Goal: Check status: Check status

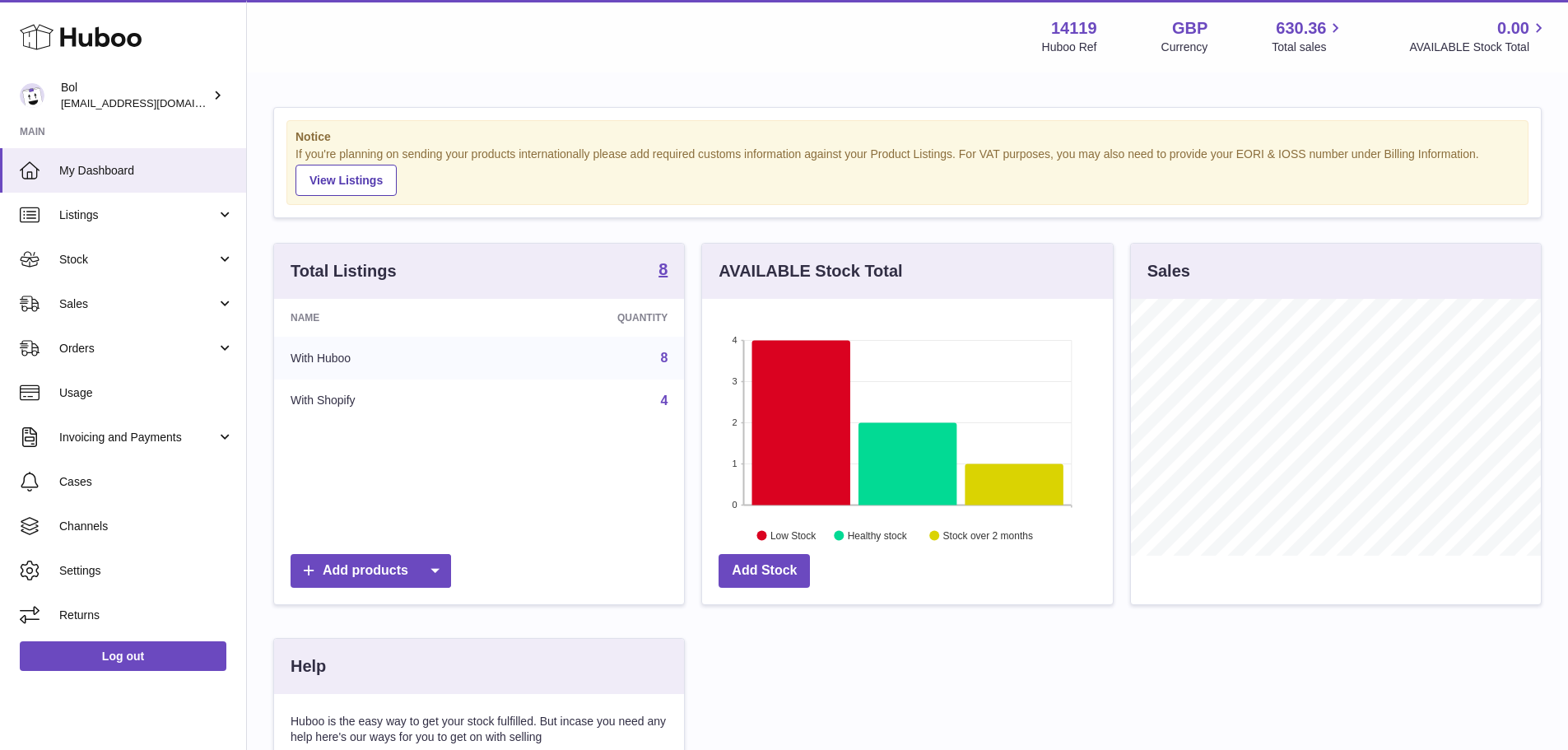
scroll to position [257, 410]
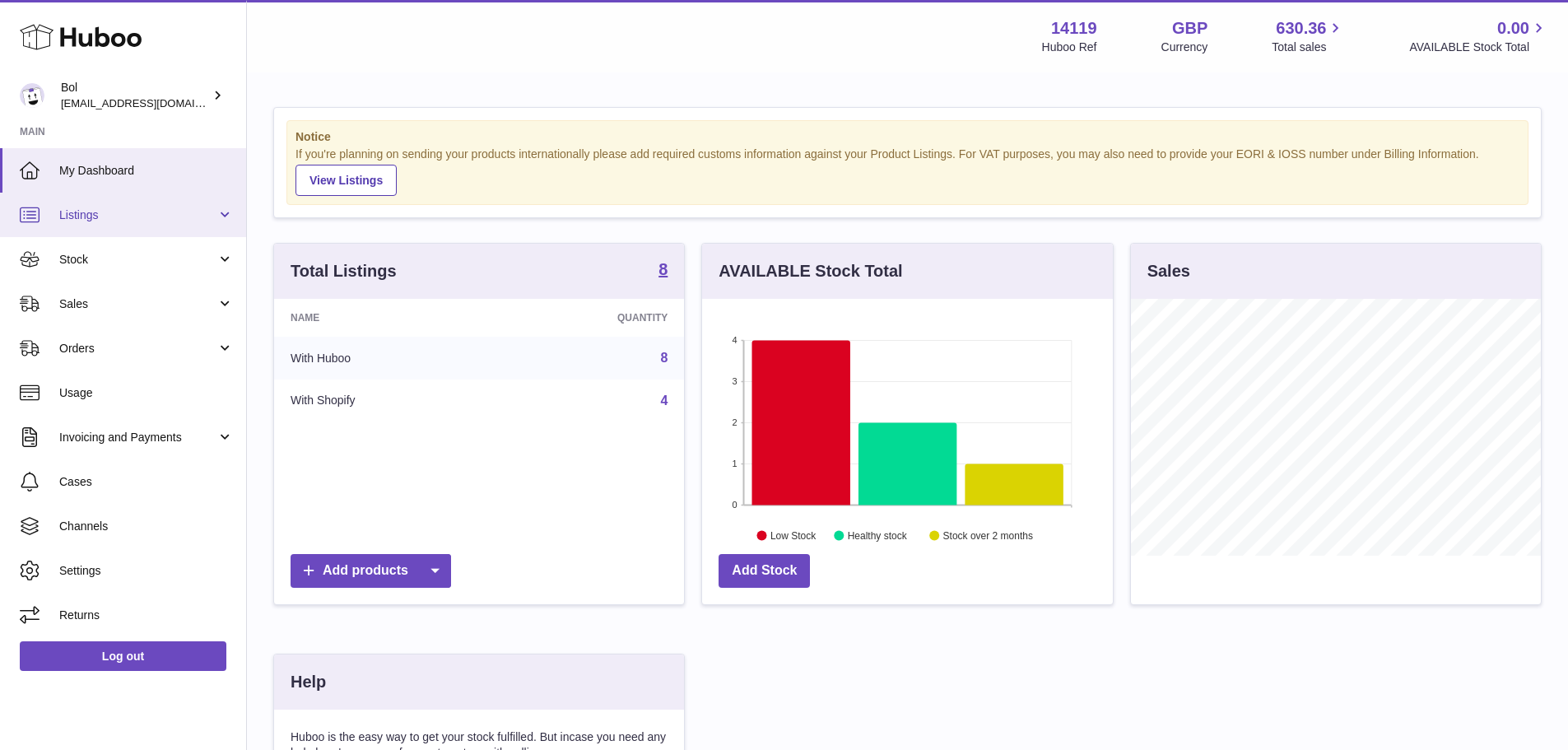
drag, startPoint x: 141, startPoint y: 213, endPoint x: 142, endPoint y: 227, distance: 14.0
click at [141, 213] on span "Listings" at bounding box center [138, 215] width 157 height 16
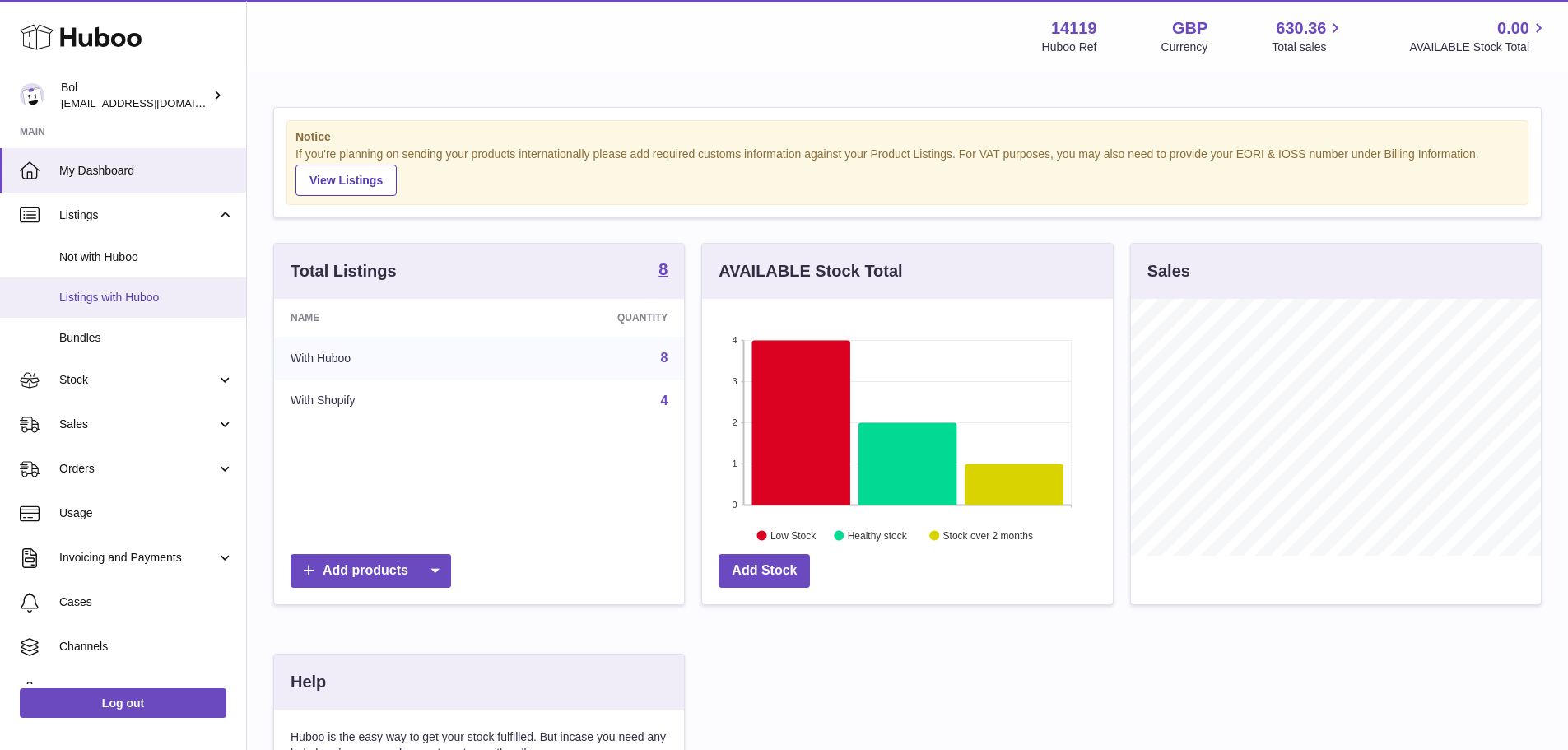
click at [125, 296] on span "Listings with Huboo" at bounding box center [147, 297] width 175 height 16
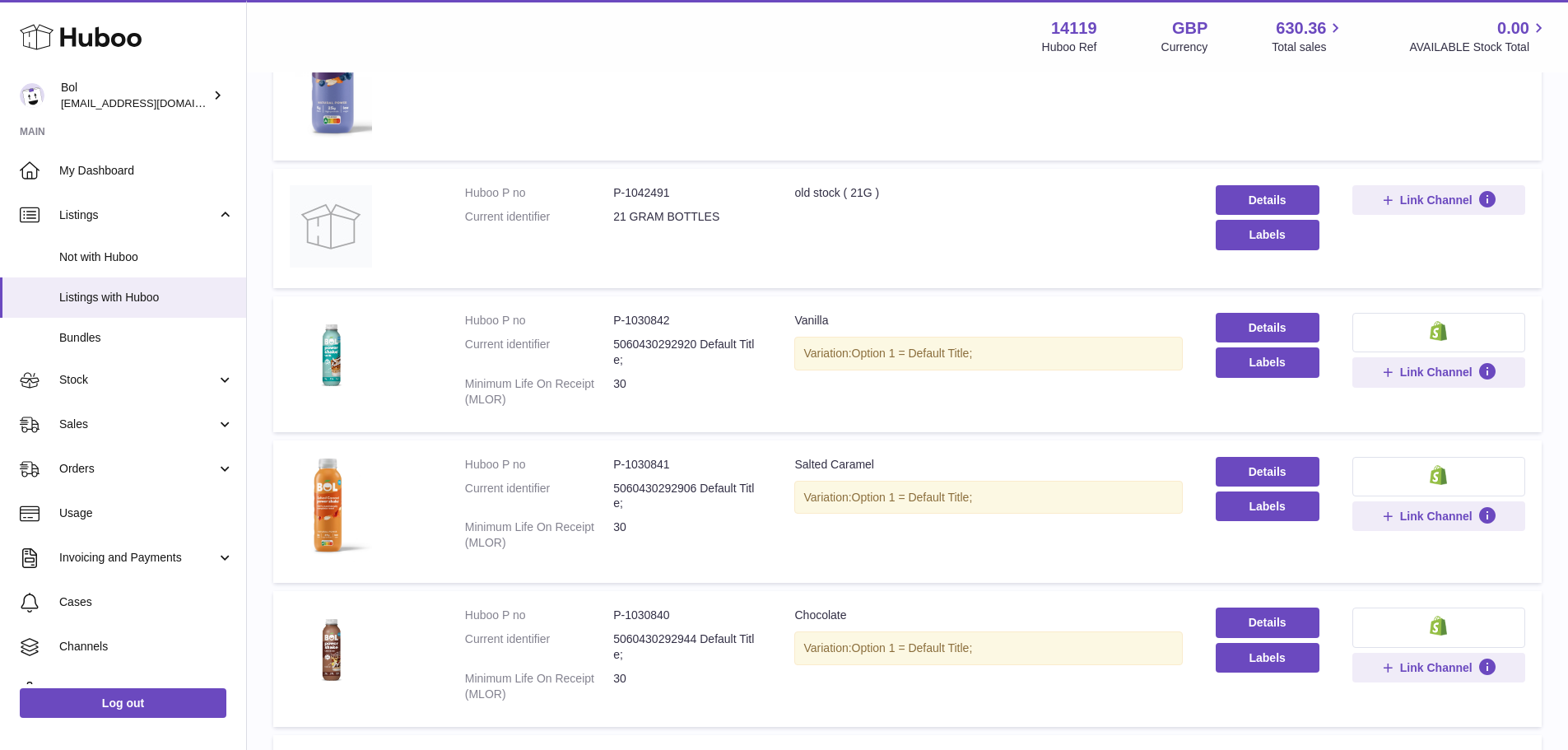
scroll to position [410, 0]
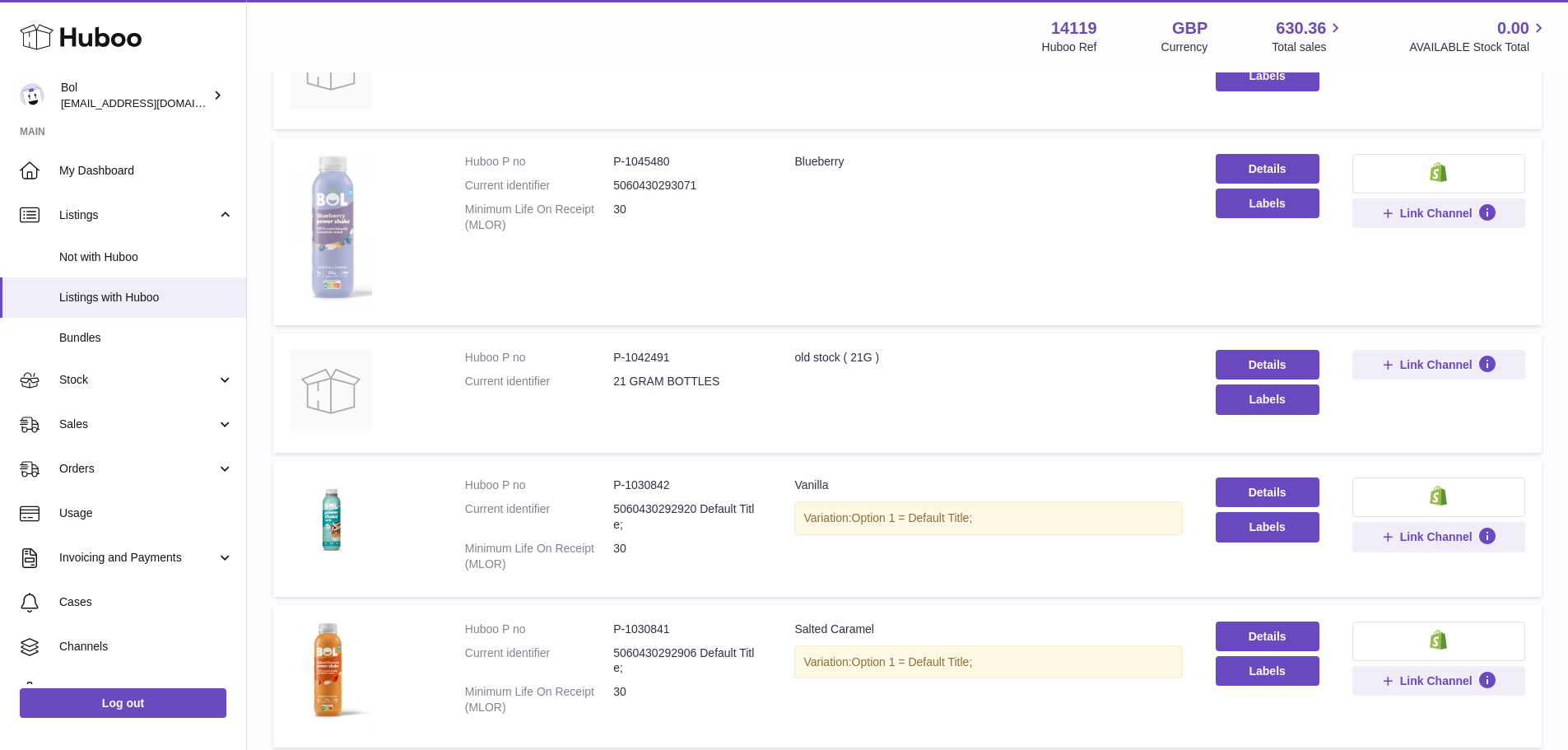
click at [312, 241] on img at bounding box center [330, 229] width 82 height 150
click at [760, 410] on td "Huboo P no P-1042491 Current identifier 21 GRAM BOTTLES" at bounding box center [613, 393] width 330 height 119
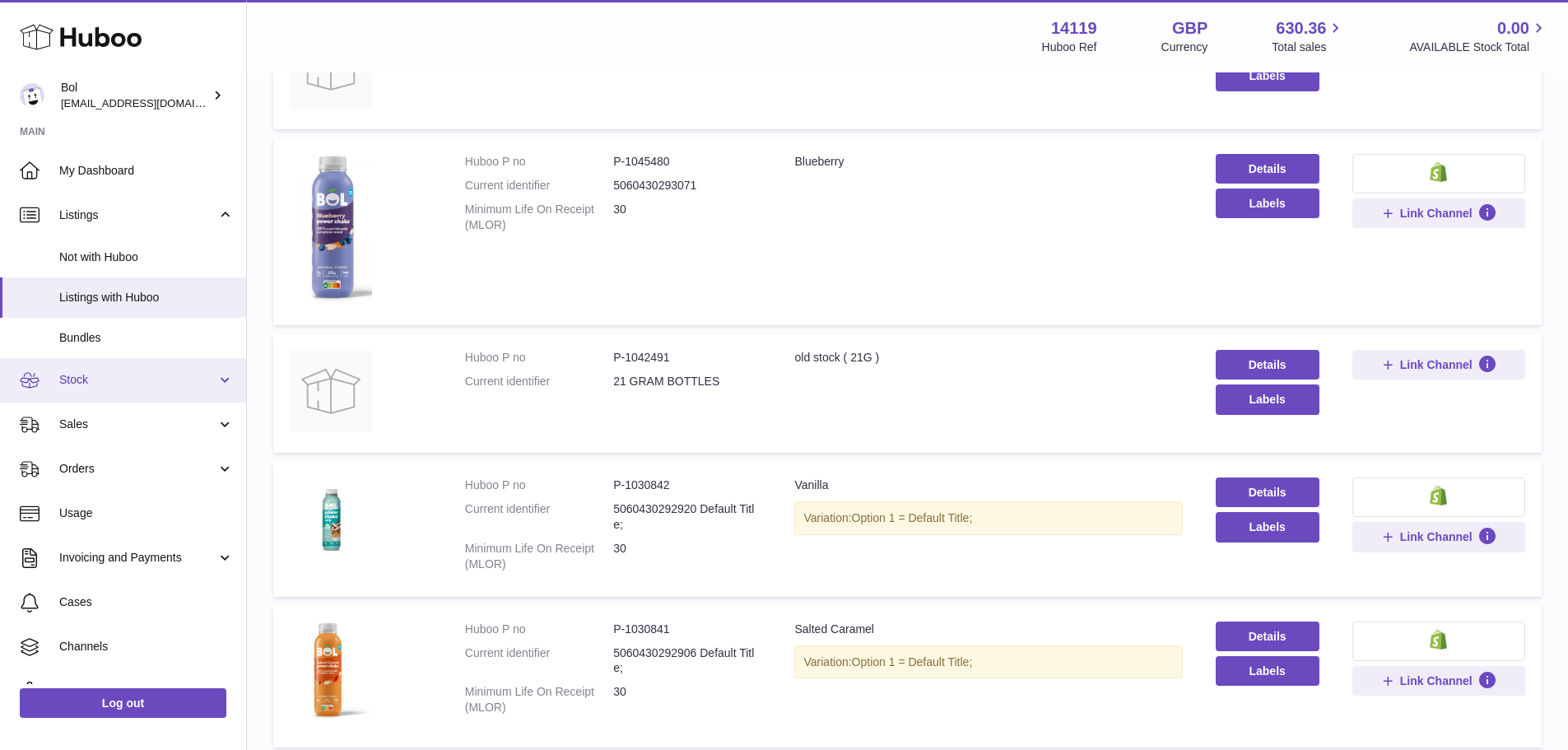
click at [96, 376] on span "Stock" at bounding box center [138, 379] width 157 height 16
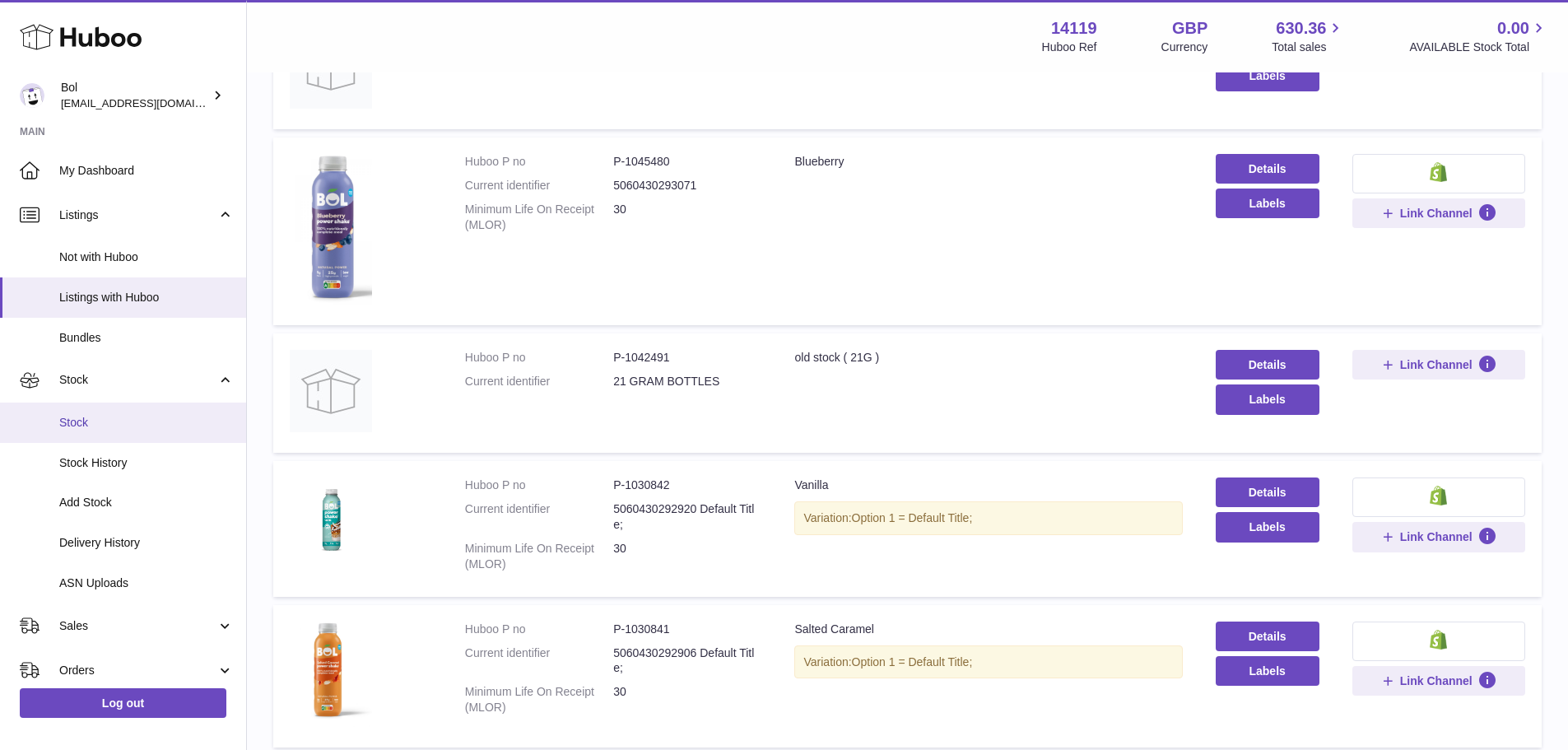
click at [103, 427] on span "Stock" at bounding box center [147, 423] width 175 height 16
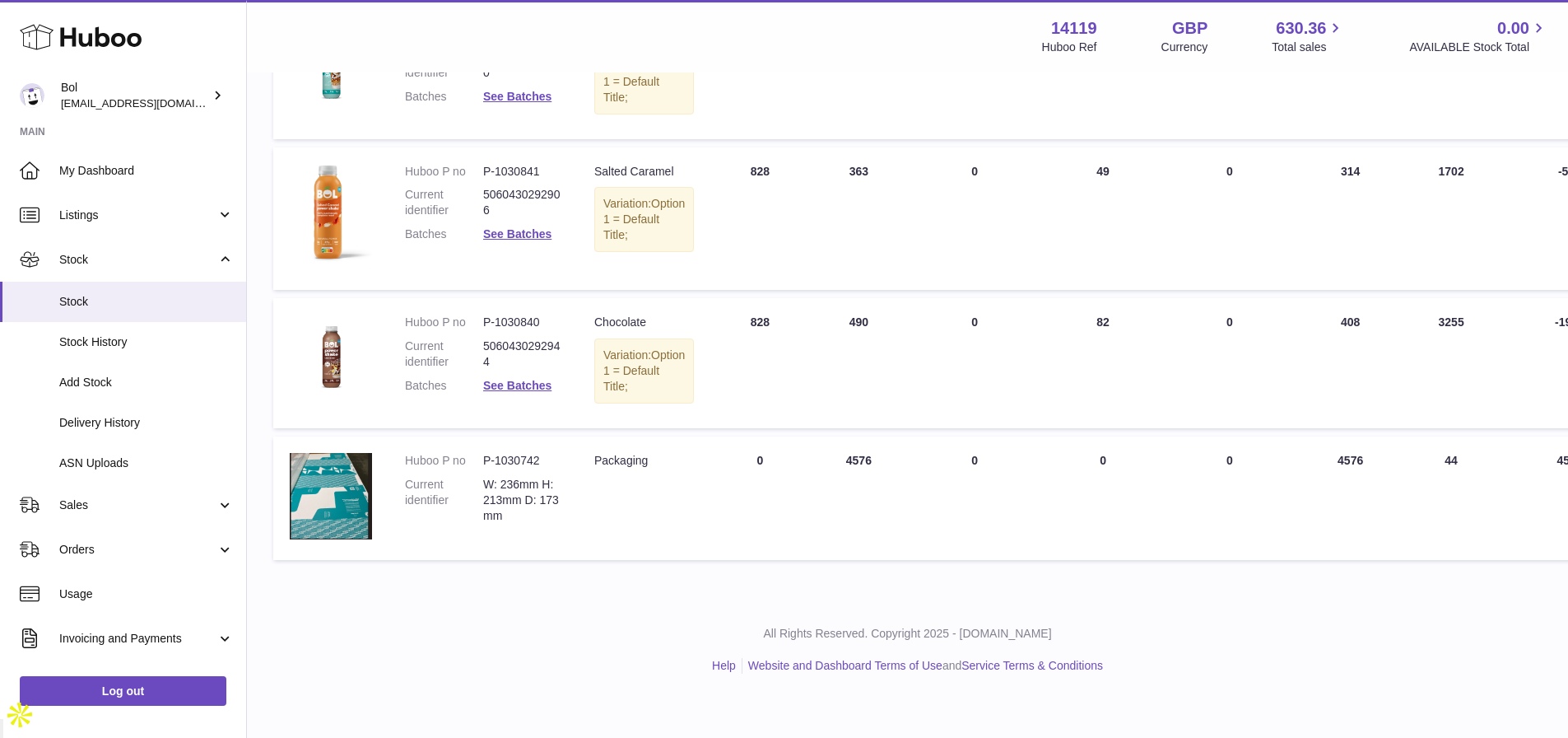
scroll to position [906, 0]
click at [81, 518] on link "Sales" at bounding box center [123, 504] width 246 height 44
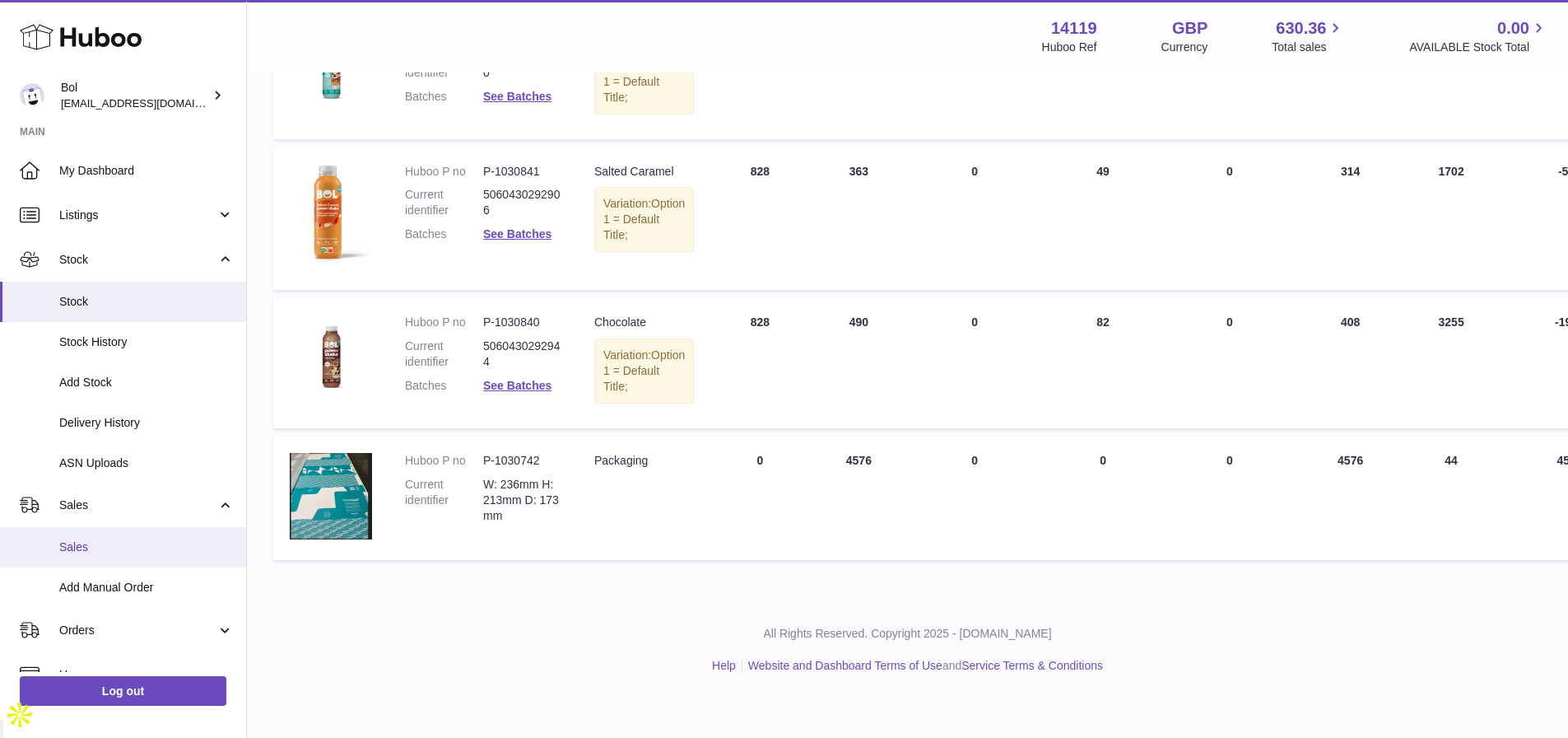
click at [92, 551] on span "Sales" at bounding box center [147, 547] width 175 height 16
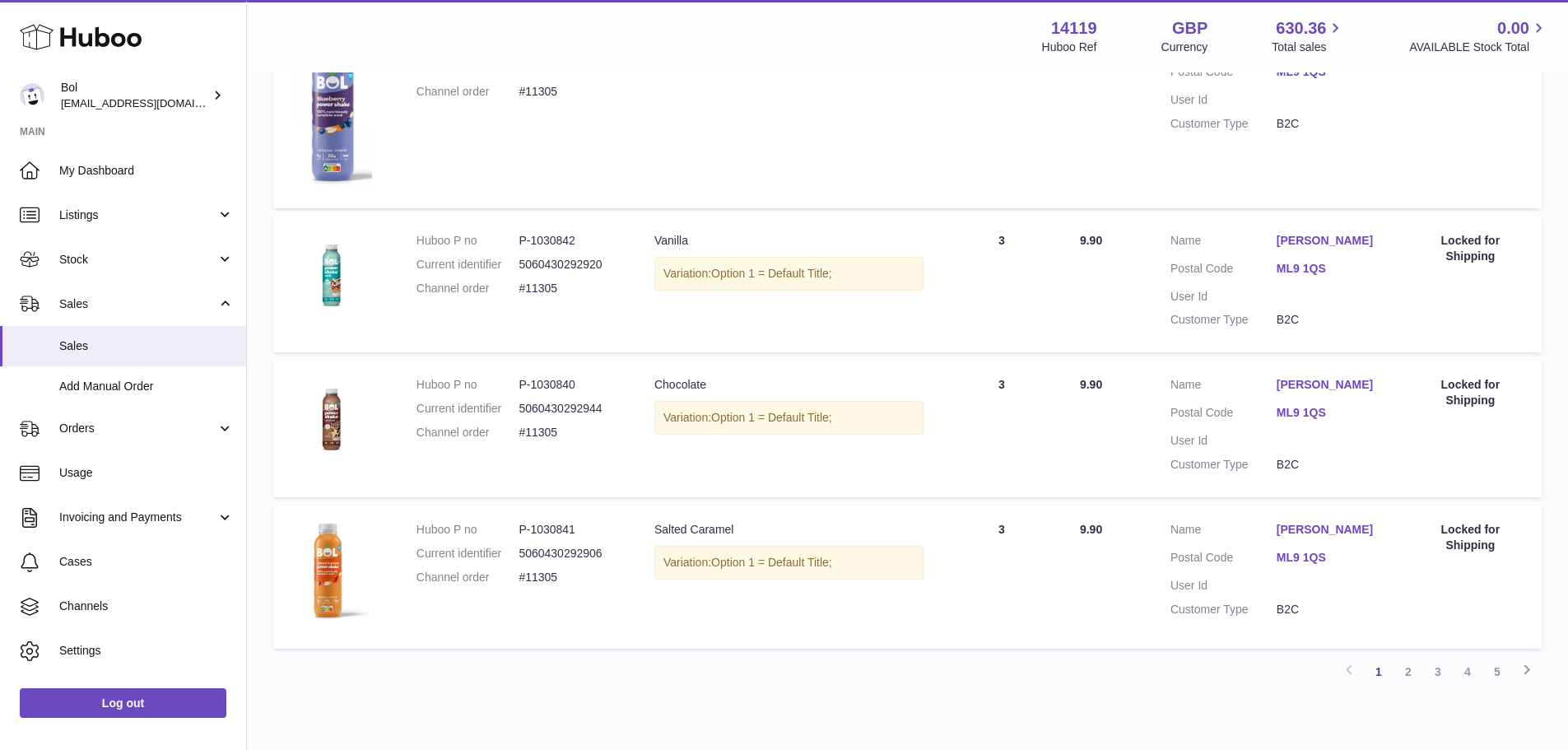
scroll to position [1397, 0]
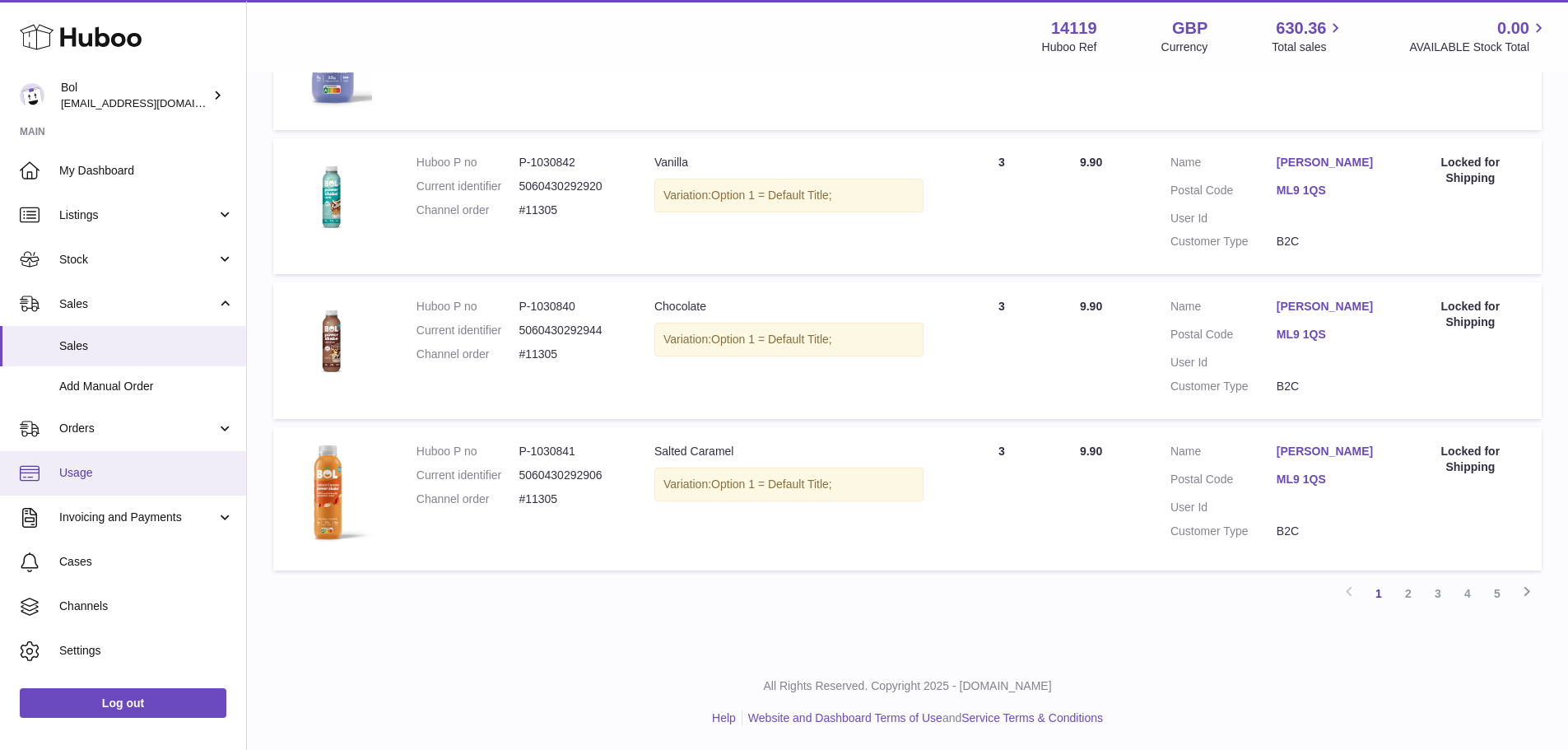
click at [80, 479] on span "Usage" at bounding box center [147, 473] width 175 height 16
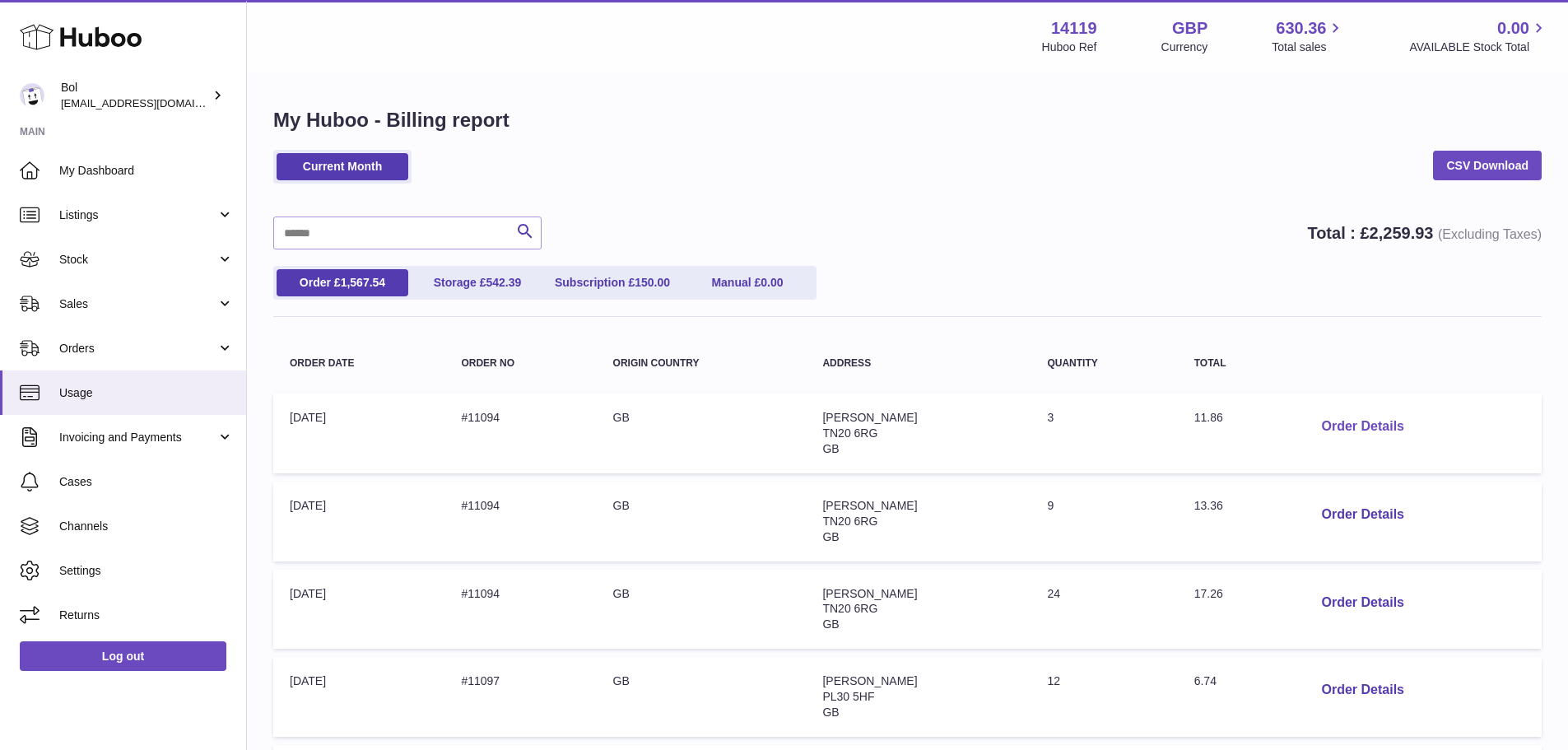
click at [1366, 422] on button "Order Details" at bounding box center [1362, 427] width 109 height 34
click at [1169, 216] on div at bounding box center [784, 375] width 1568 height 750
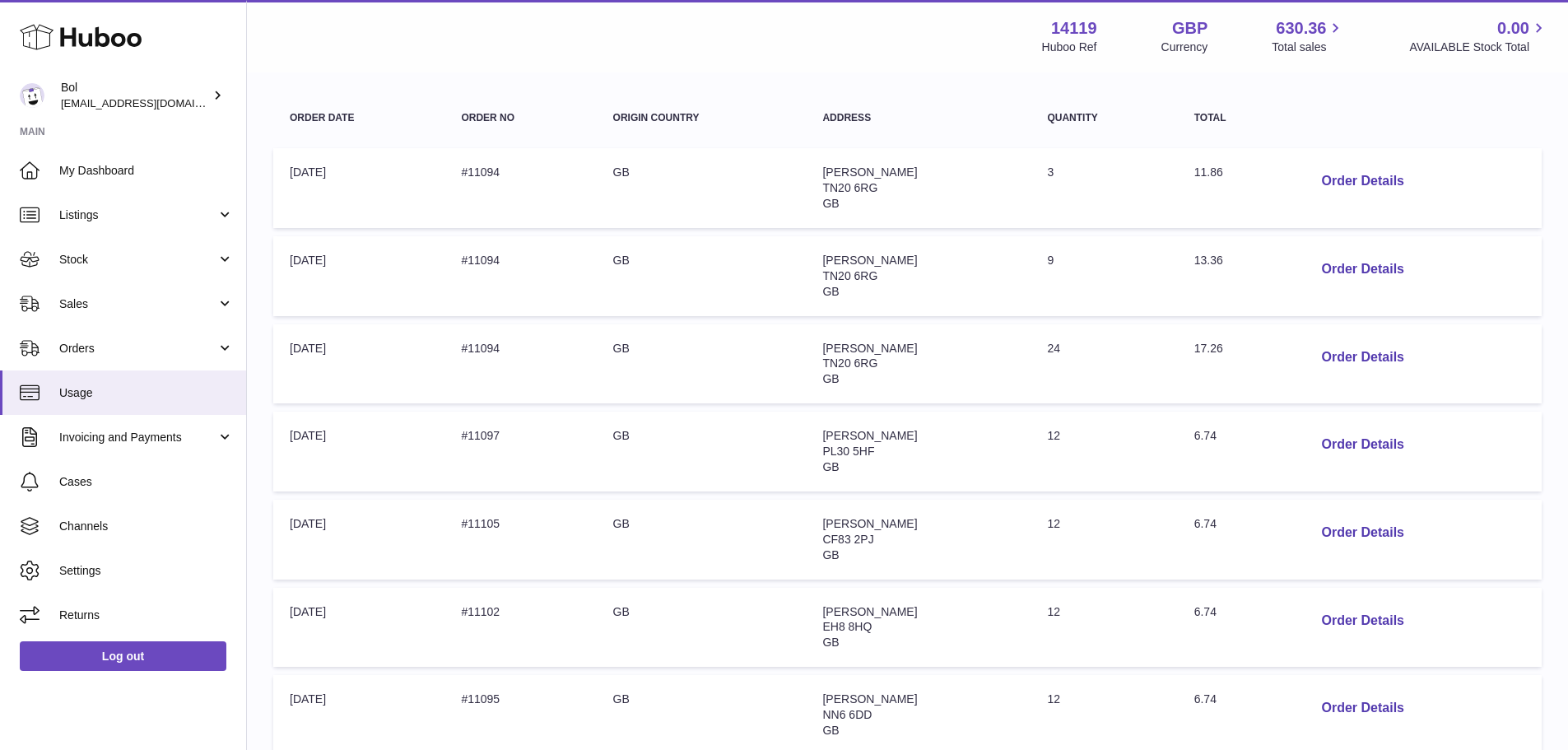
scroll to position [247, 0]
click at [1346, 278] on button "Order Details" at bounding box center [1362, 268] width 109 height 34
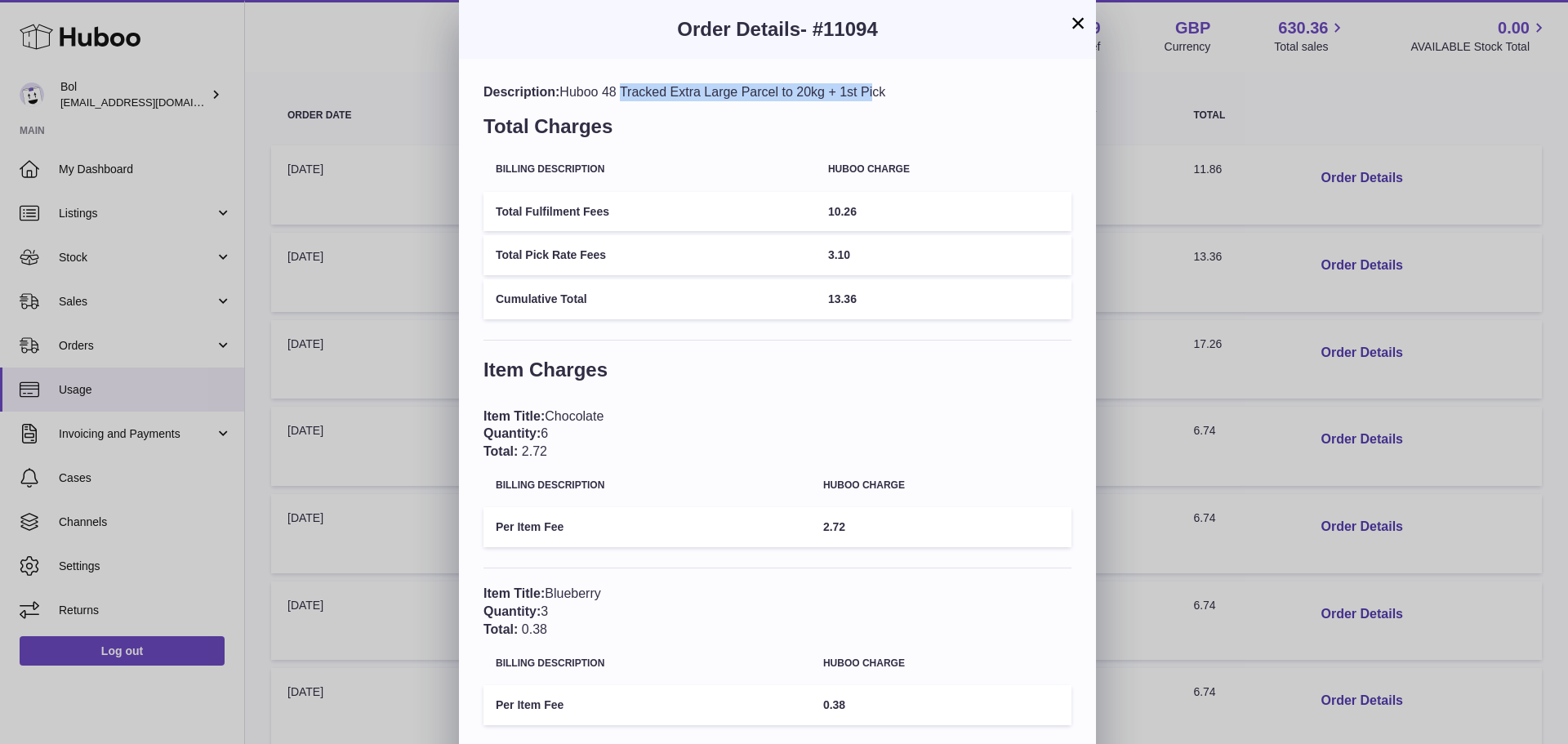
drag, startPoint x: 569, startPoint y: 91, endPoint x: 859, endPoint y: 90, distance: 290.0
click at [859, 90] on div "Description: Huboo 48 Tracked Extra Large Parcel to 20kg + 1st Pick" at bounding box center [777, 92] width 588 height 18
click at [583, 89] on div "Description: Huboo 48 Tracked Extra Large Parcel to 20kg + 1st Pick" at bounding box center [777, 92] width 588 height 18
click at [1081, 28] on button "×" at bounding box center [1078, 23] width 20 height 20
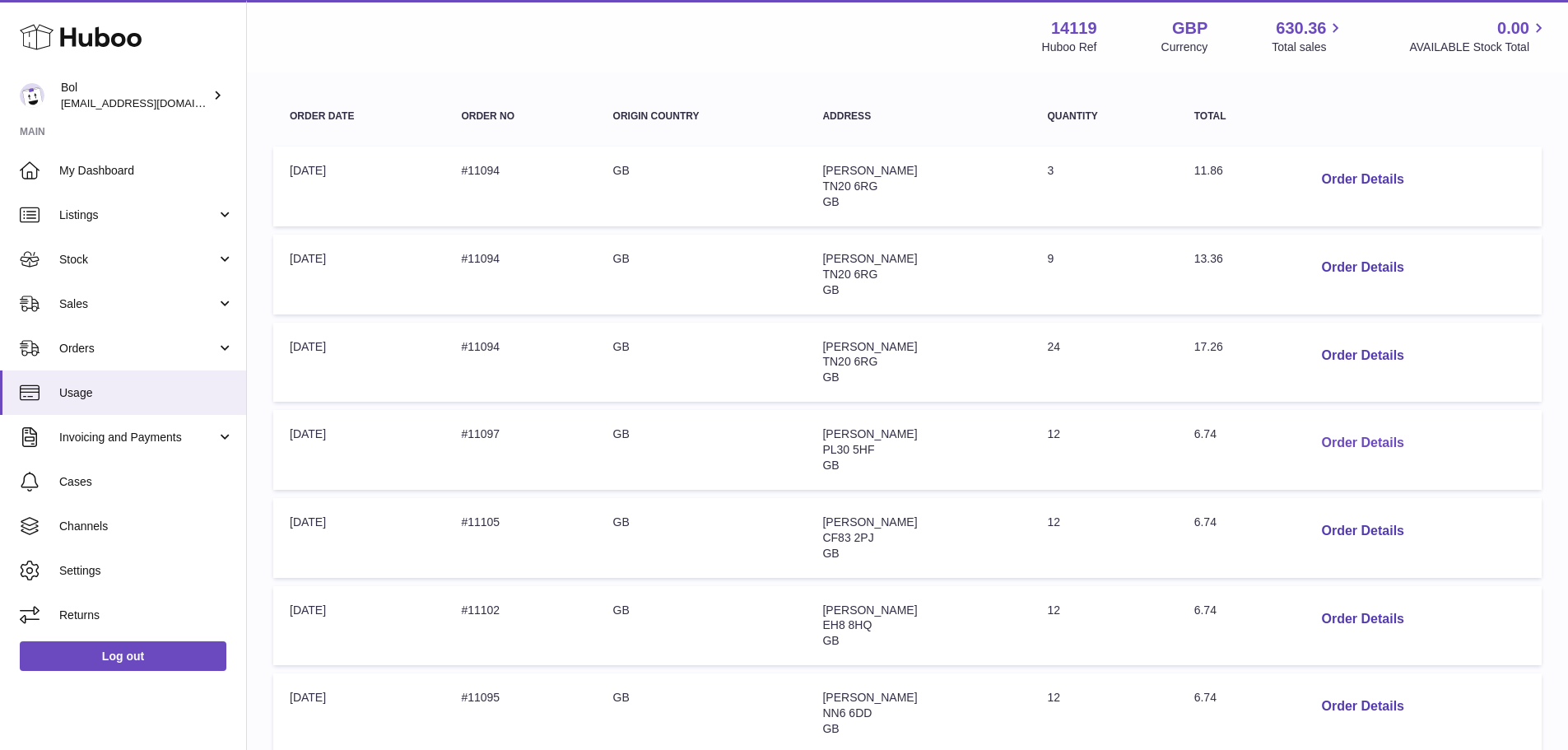
click at [1343, 438] on button "Order Details" at bounding box center [1362, 444] width 109 height 34
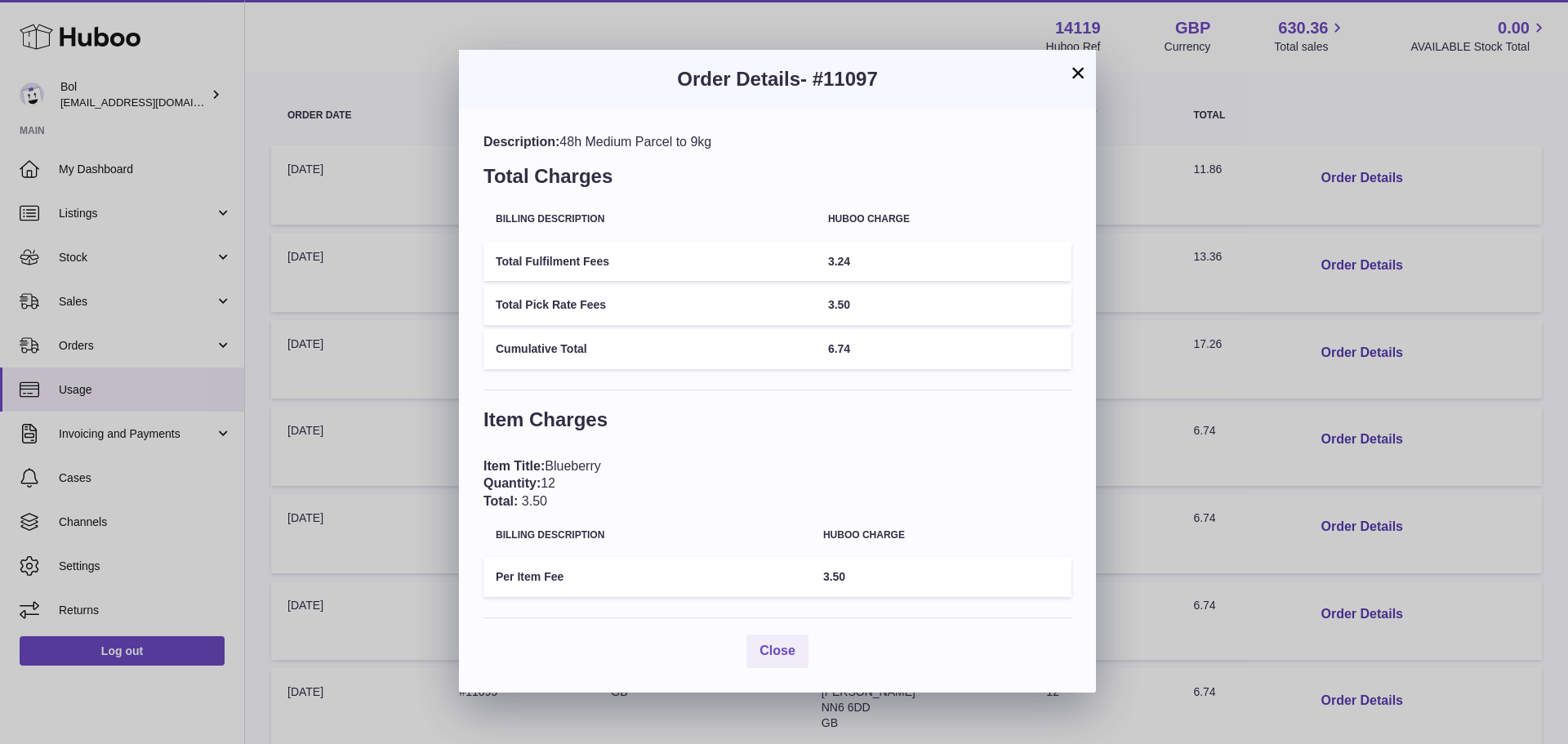
click at [1205, 297] on div "× Order Details - #11097 Description: 48h Medium Parcel to 9kg Total Charges Bi…" at bounding box center [784, 372] width 1568 height 744
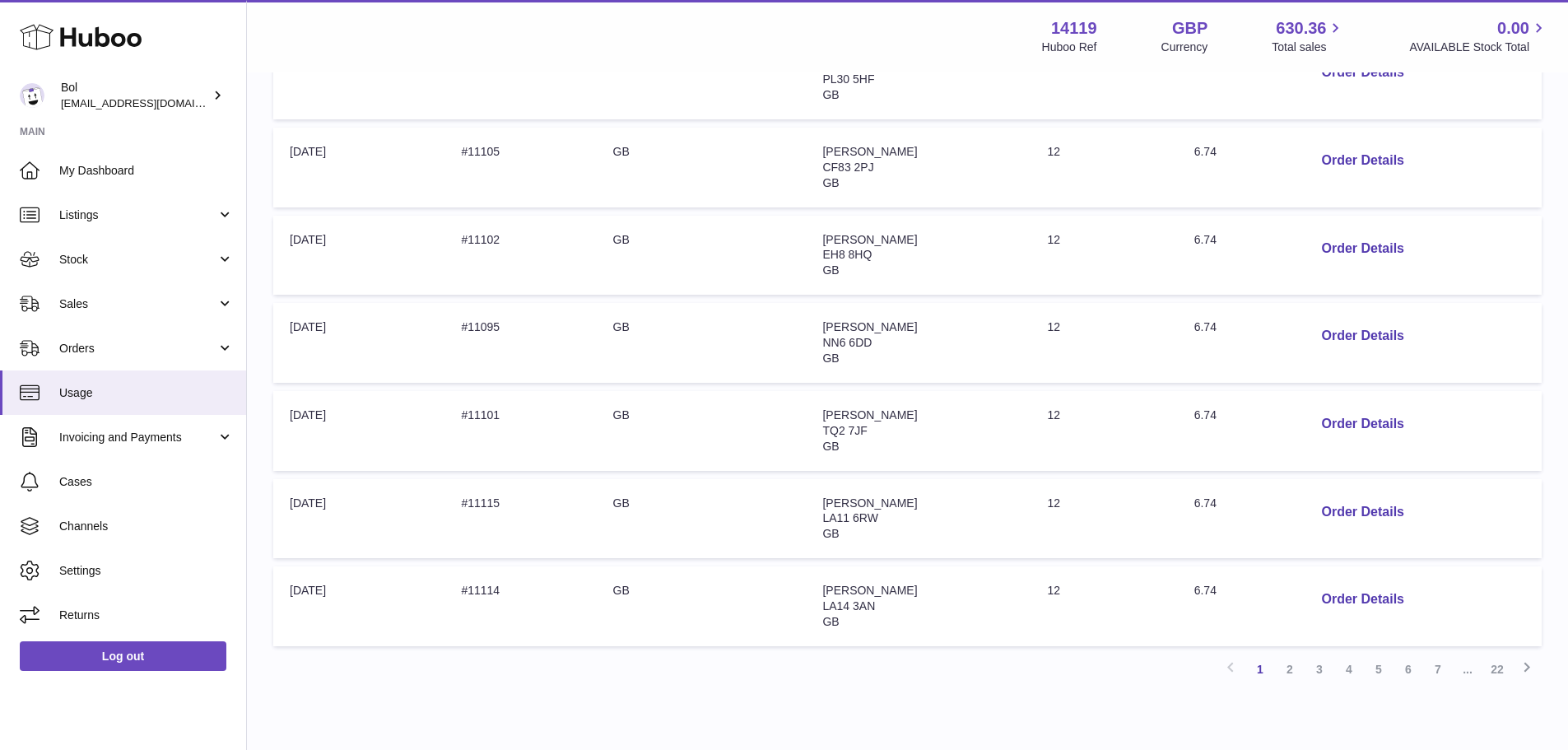
scroll to position [658, 0]
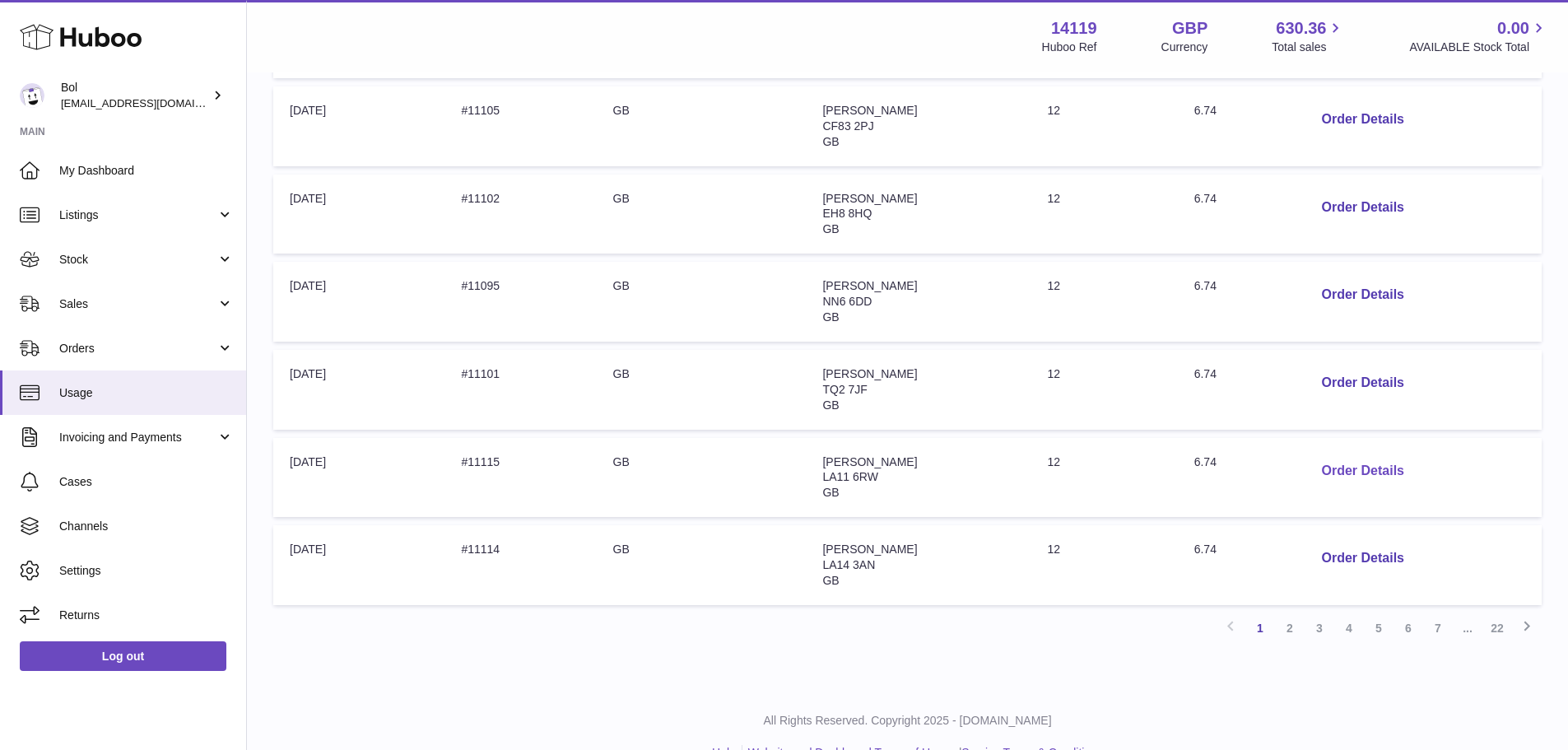
click at [1323, 475] on button "Order Details" at bounding box center [1362, 471] width 109 height 34
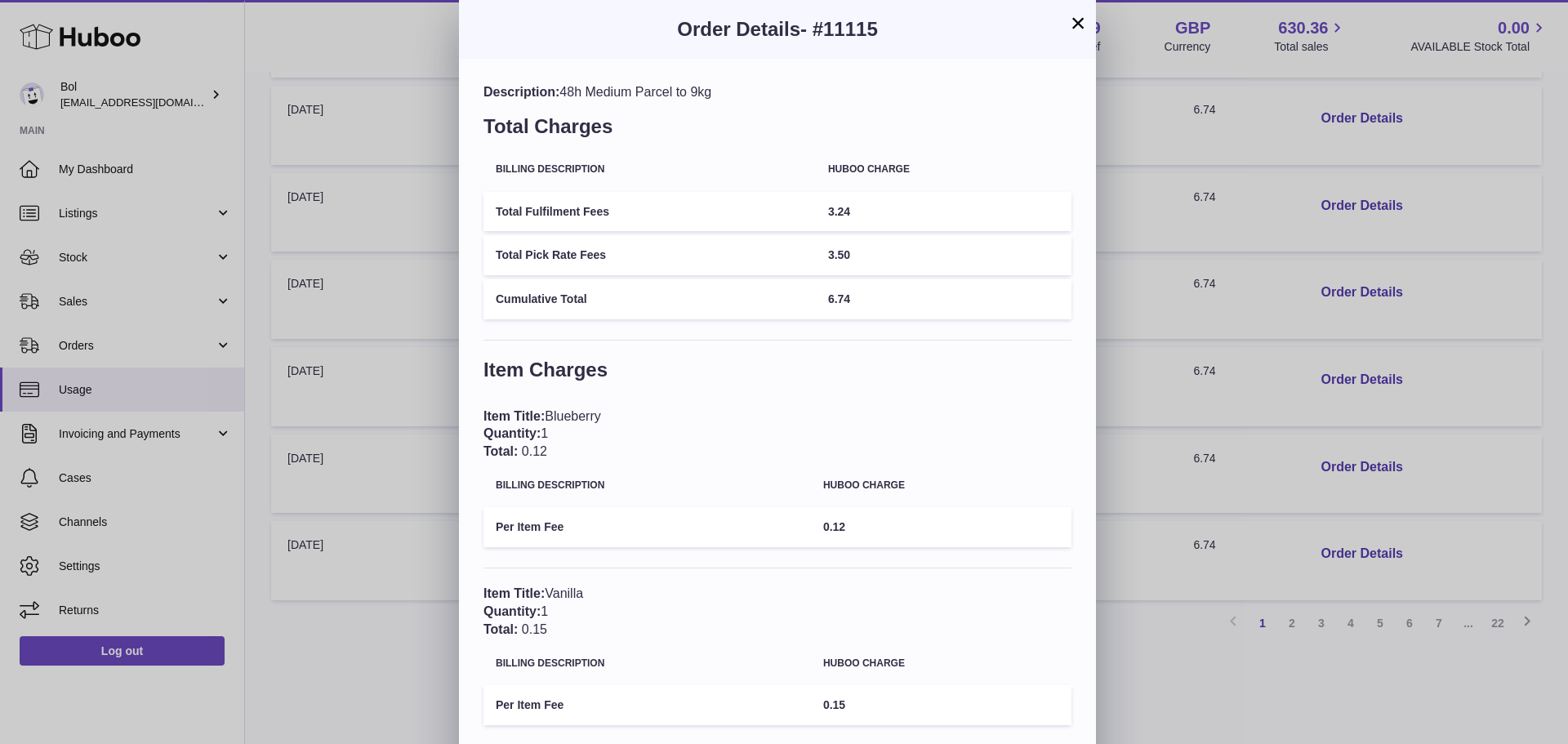
click at [1268, 394] on div "× Order Details - #11115 Description: 48h Medium Parcel to 9kg Total Charges Bi…" at bounding box center [784, 499] width 1568 height 999
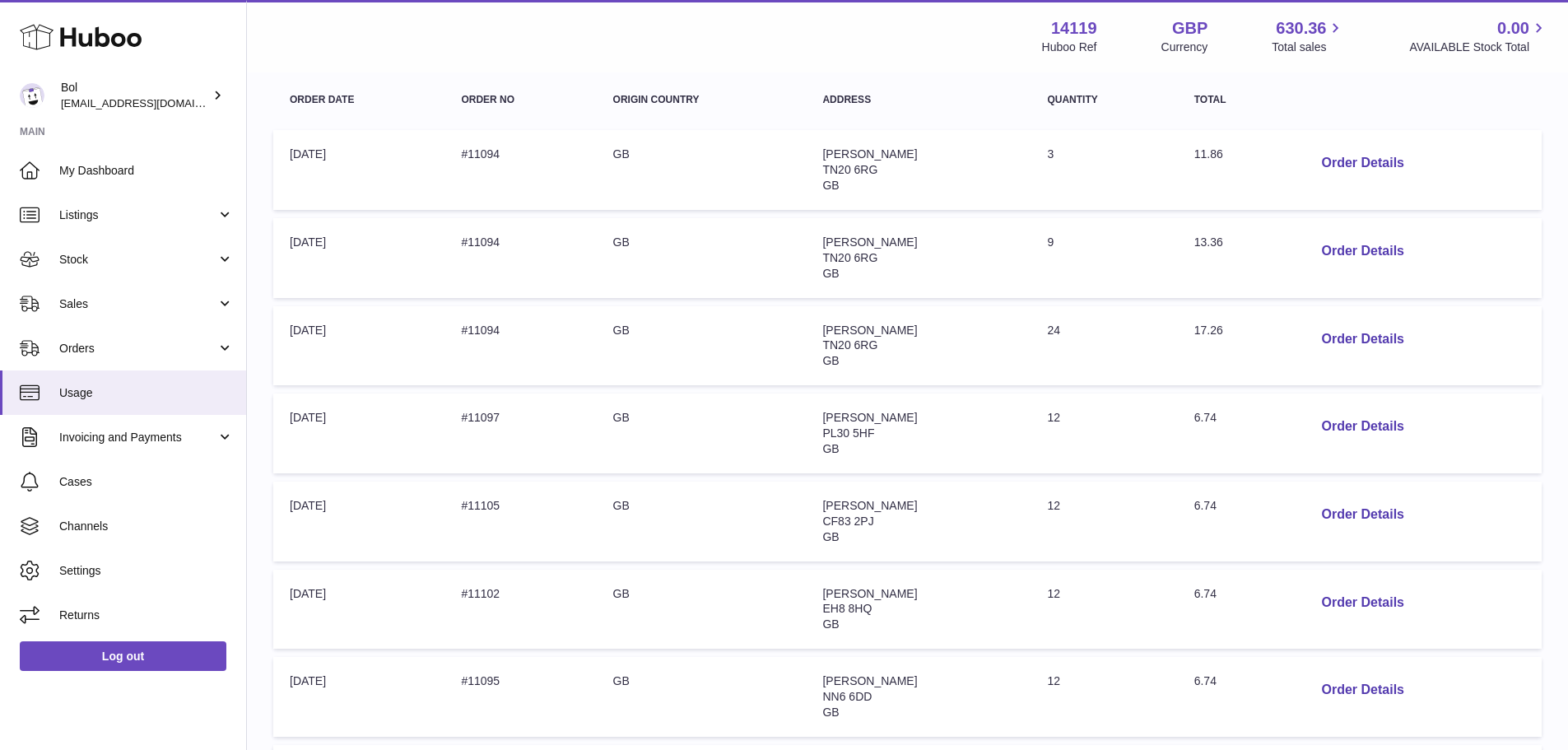
scroll to position [411, 0]
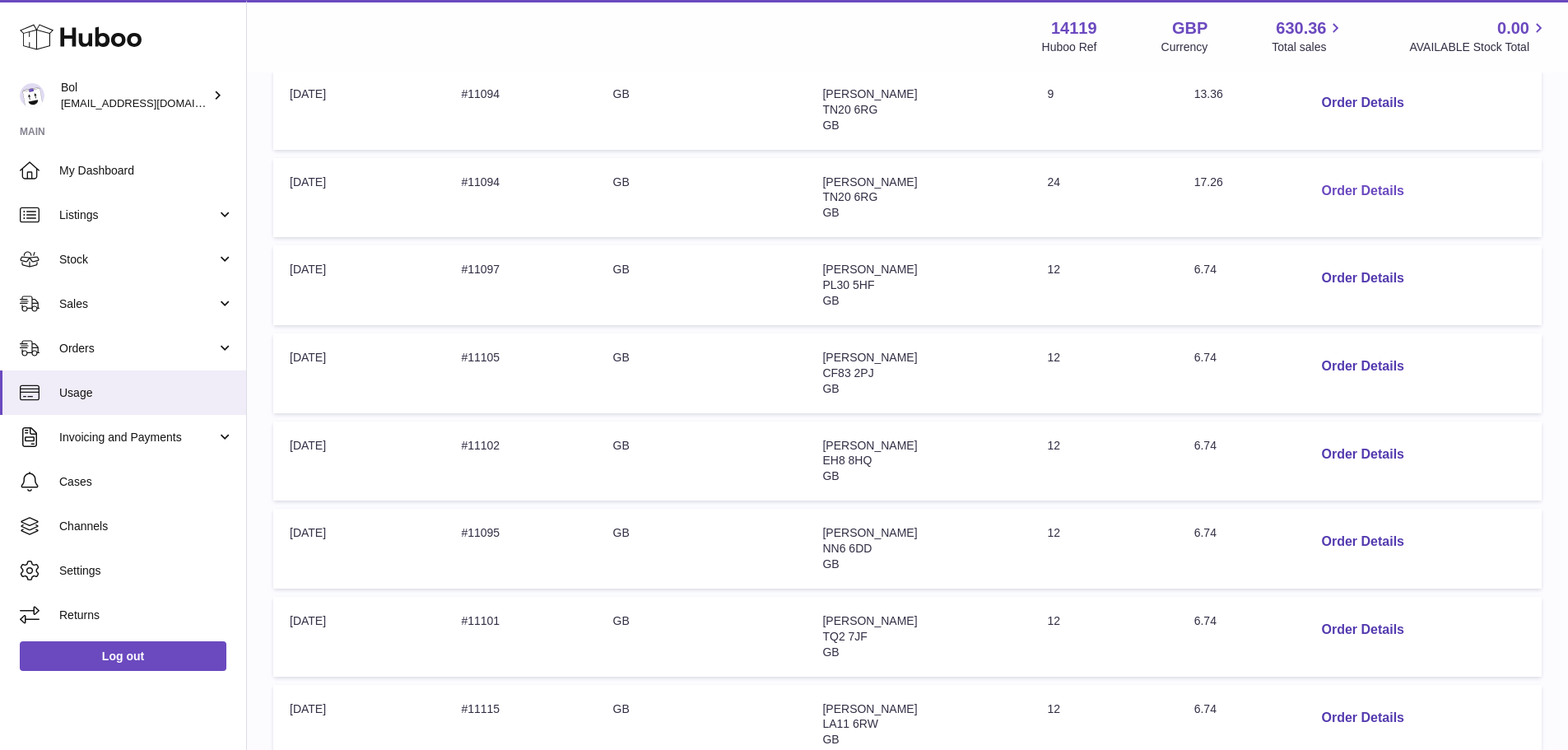
click at [1358, 193] on button "Order Details" at bounding box center [1362, 192] width 109 height 34
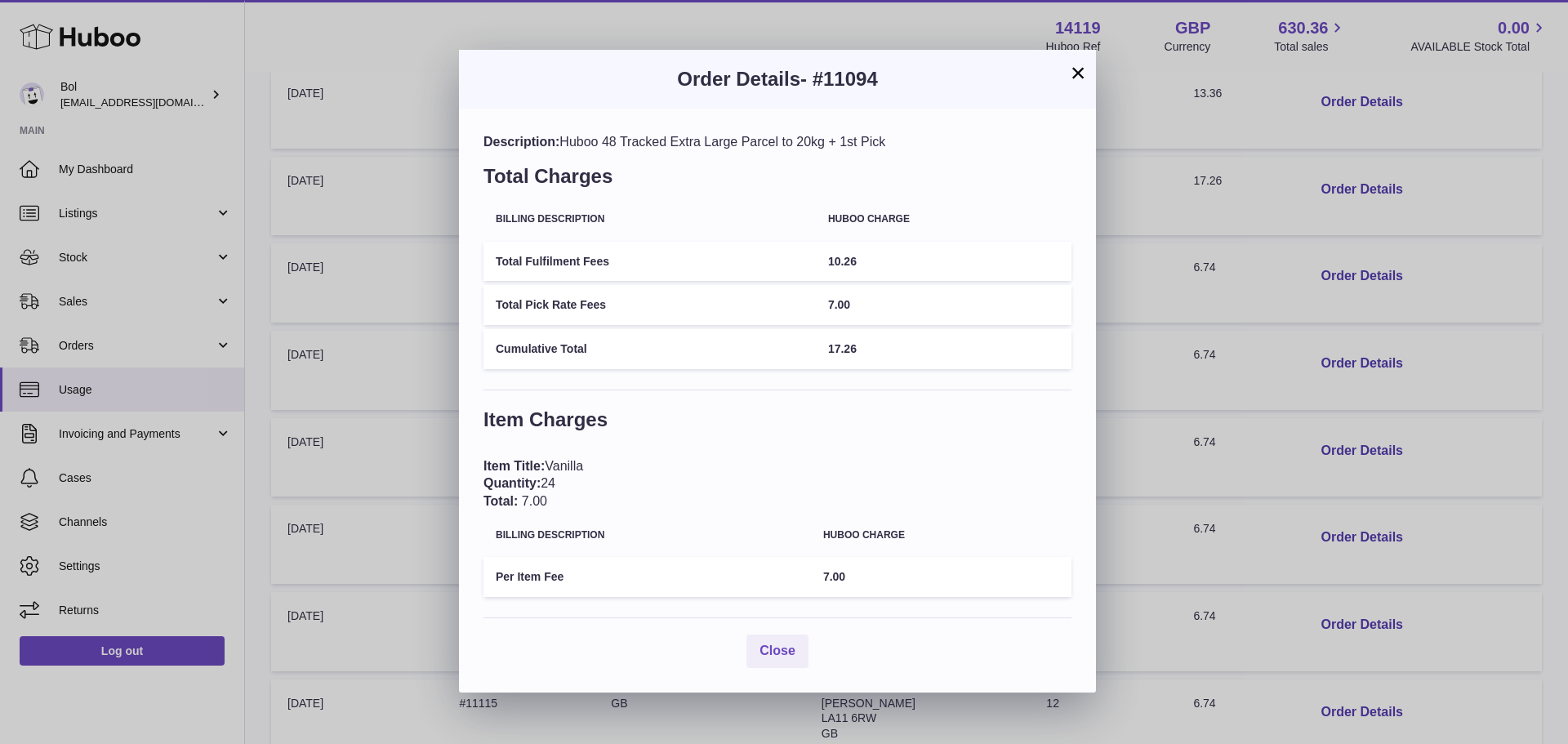
click at [1256, 297] on div "× Order Details - #11094 Description: Huboo 48 Tracked Extra Large Parcel to 20…" at bounding box center [784, 372] width 1568 height 744
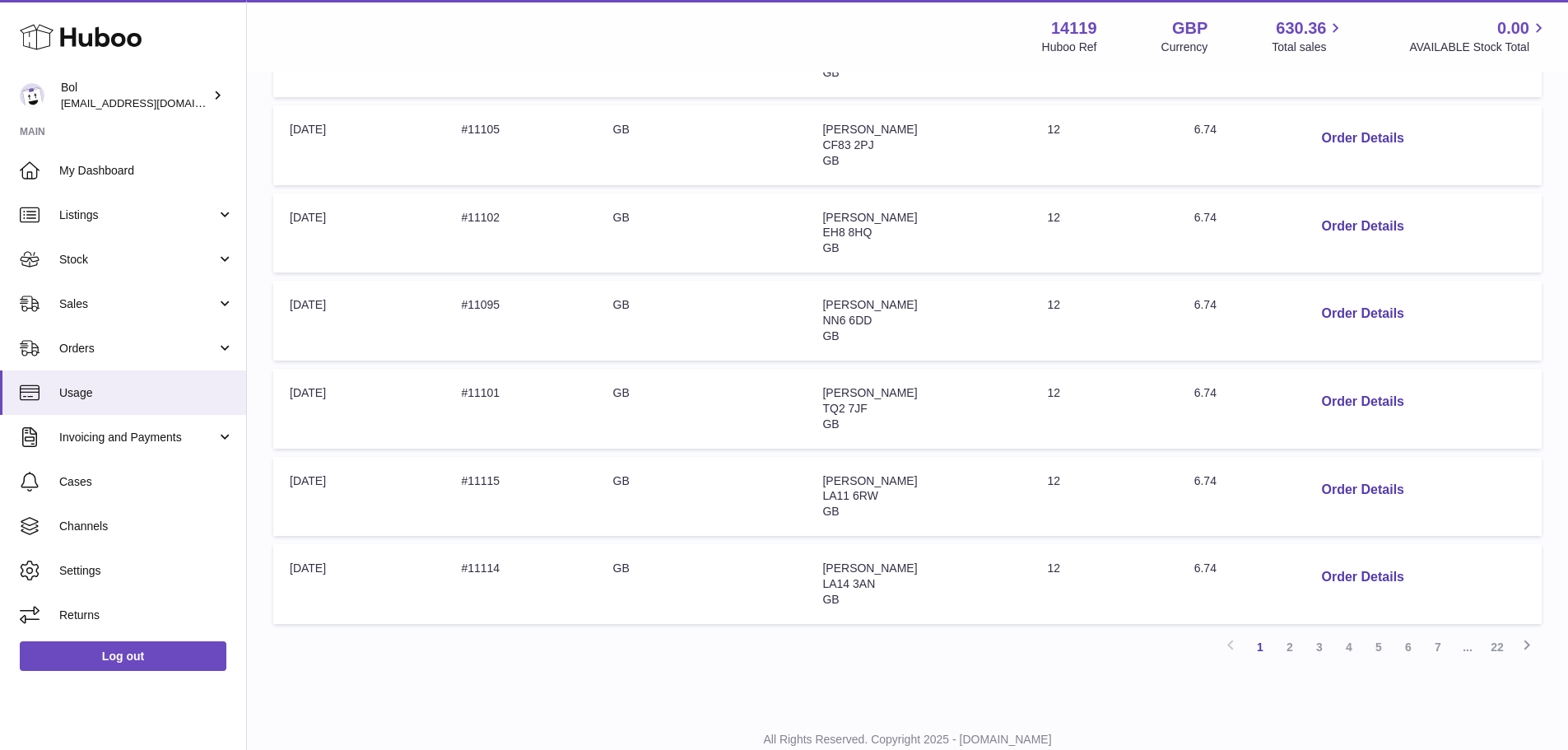
scroll to position [658, 0]
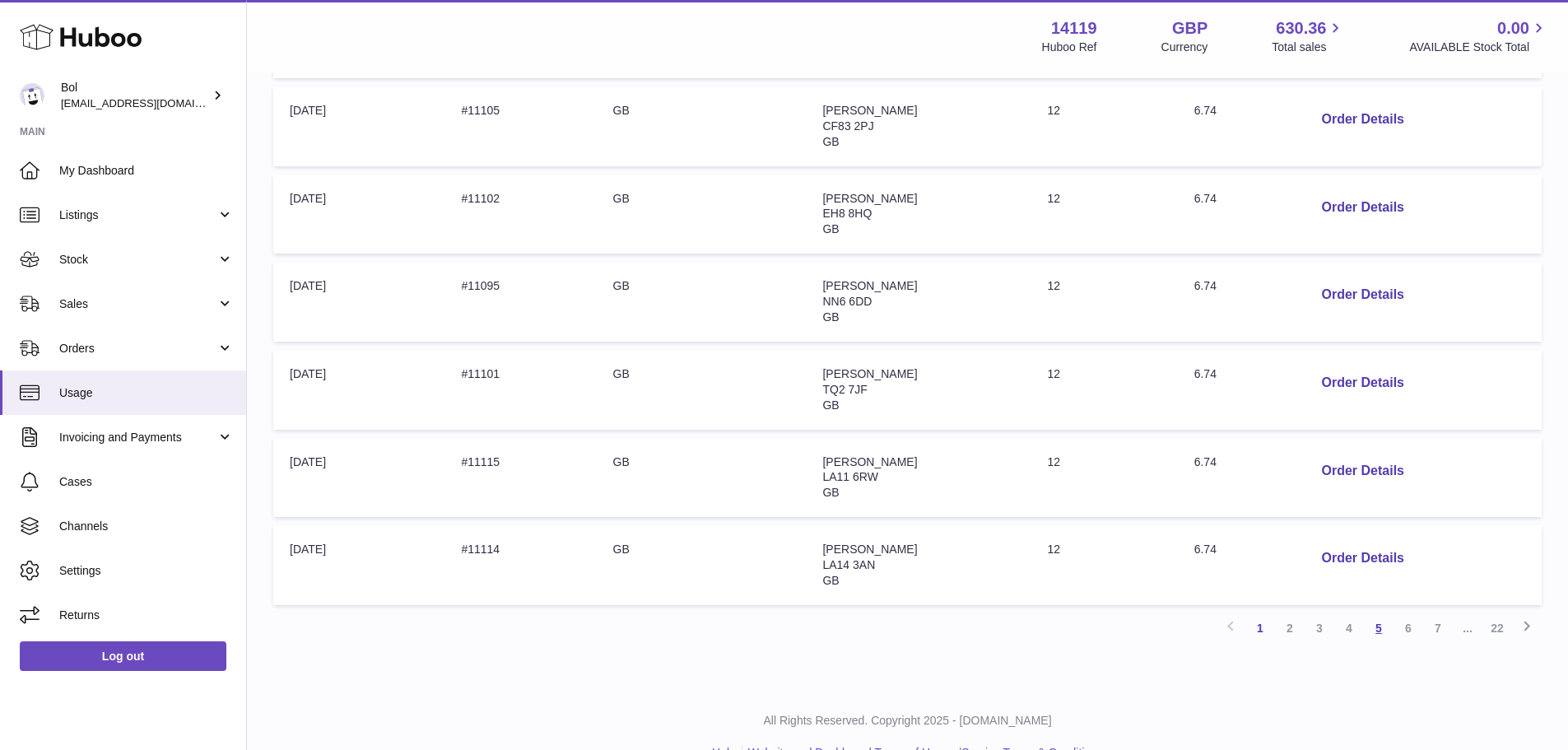
click at [1372, 624] on link "5" at bounding box center [1378, 627] width 29 height 29
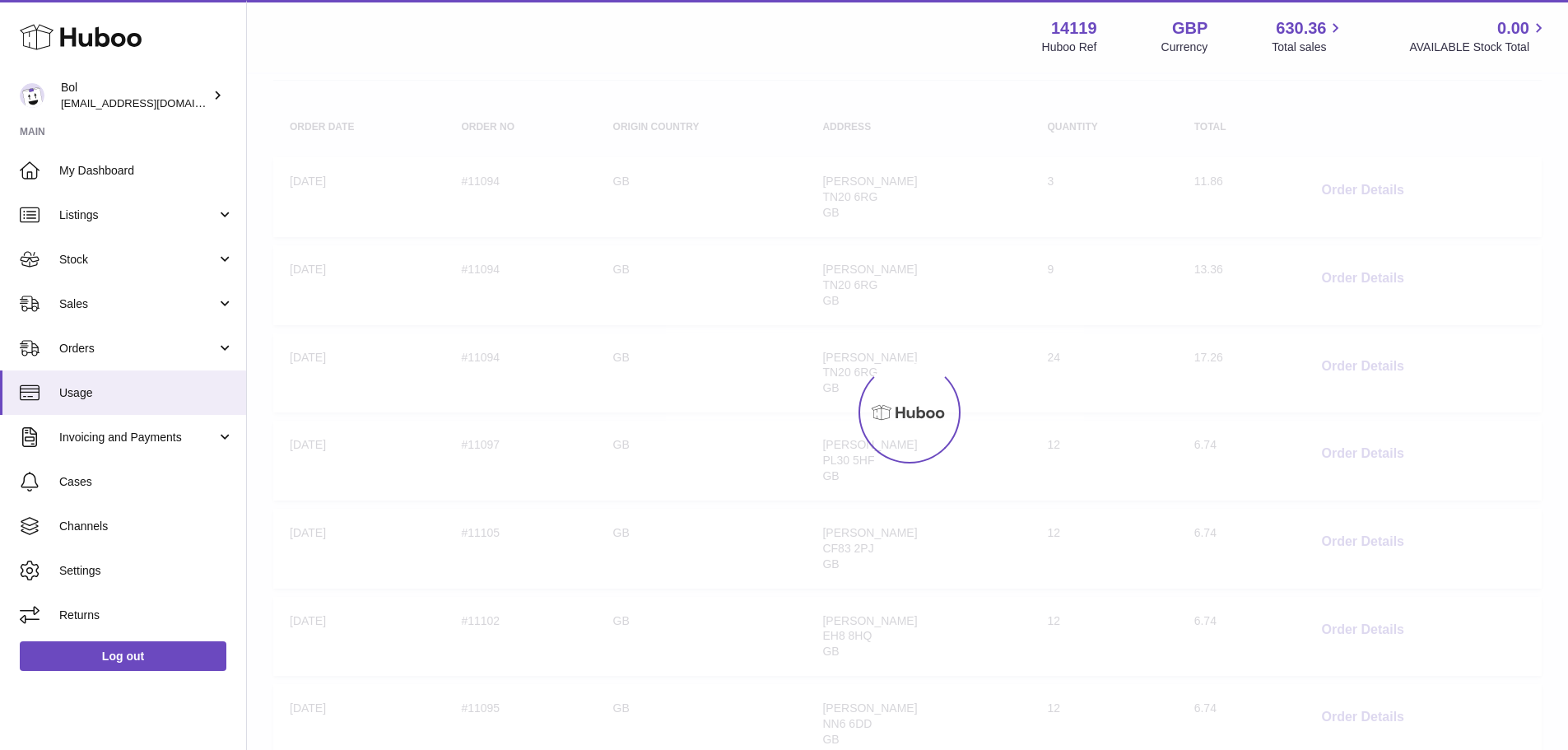
scroll to position [74, 0]
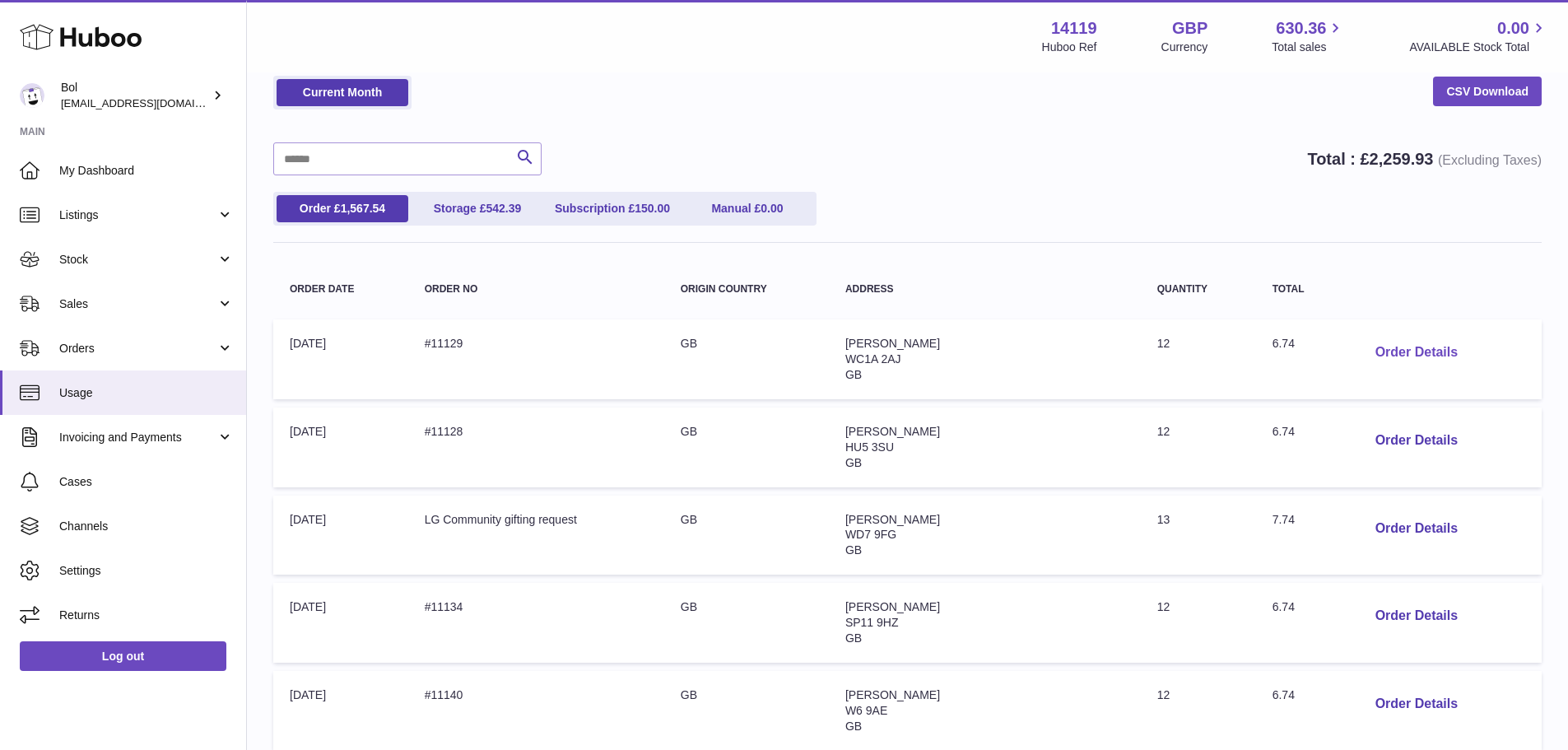
click at [1385, 356] on button "Order Details" at bounding box center [1417, 353] width 109 height 34
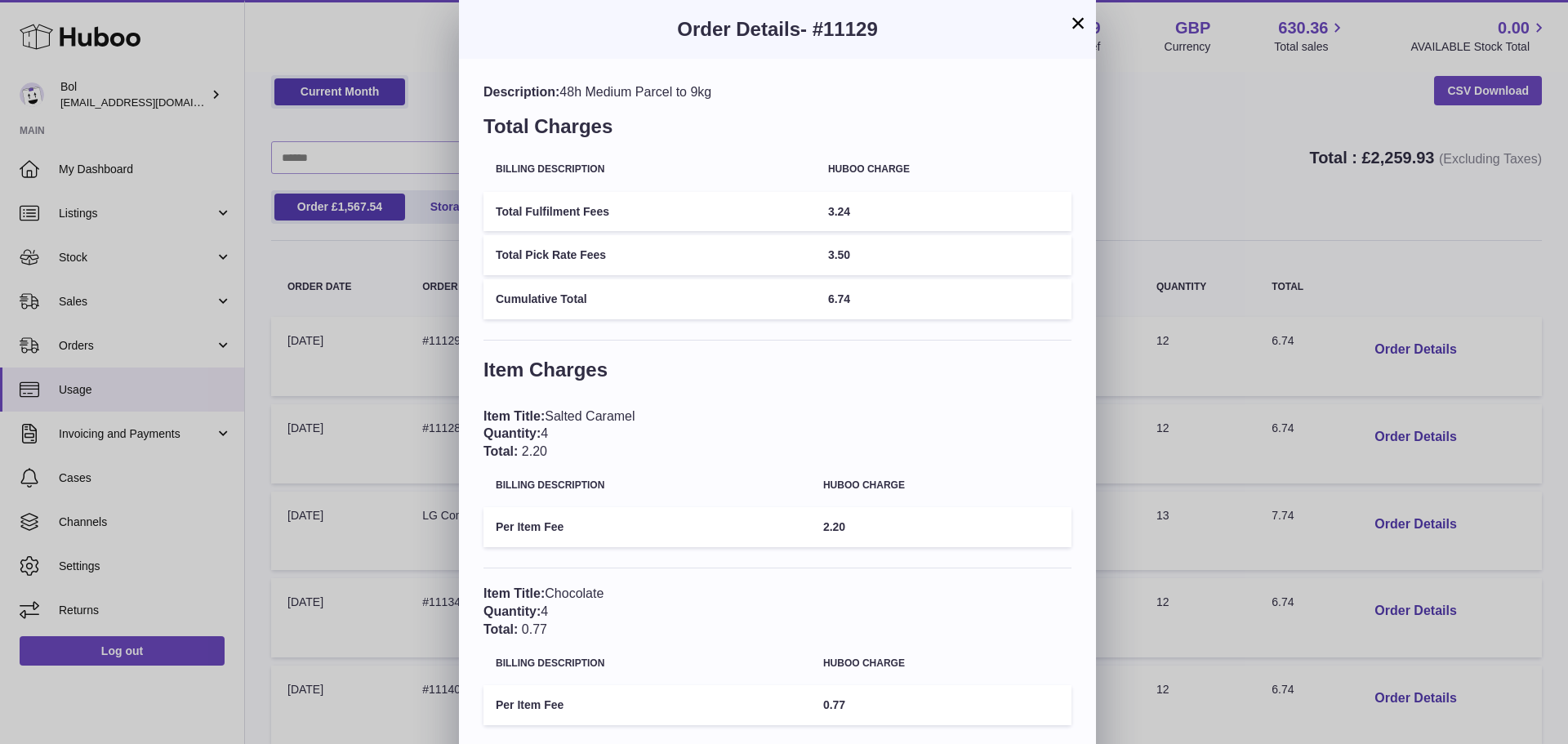
click at [1252, 200] on div "× Order Details - #11129 Description: 48h Medium Parcel to 9kg Total Charges Bi…" at bounding box center [784, 499] width 1568 height 999
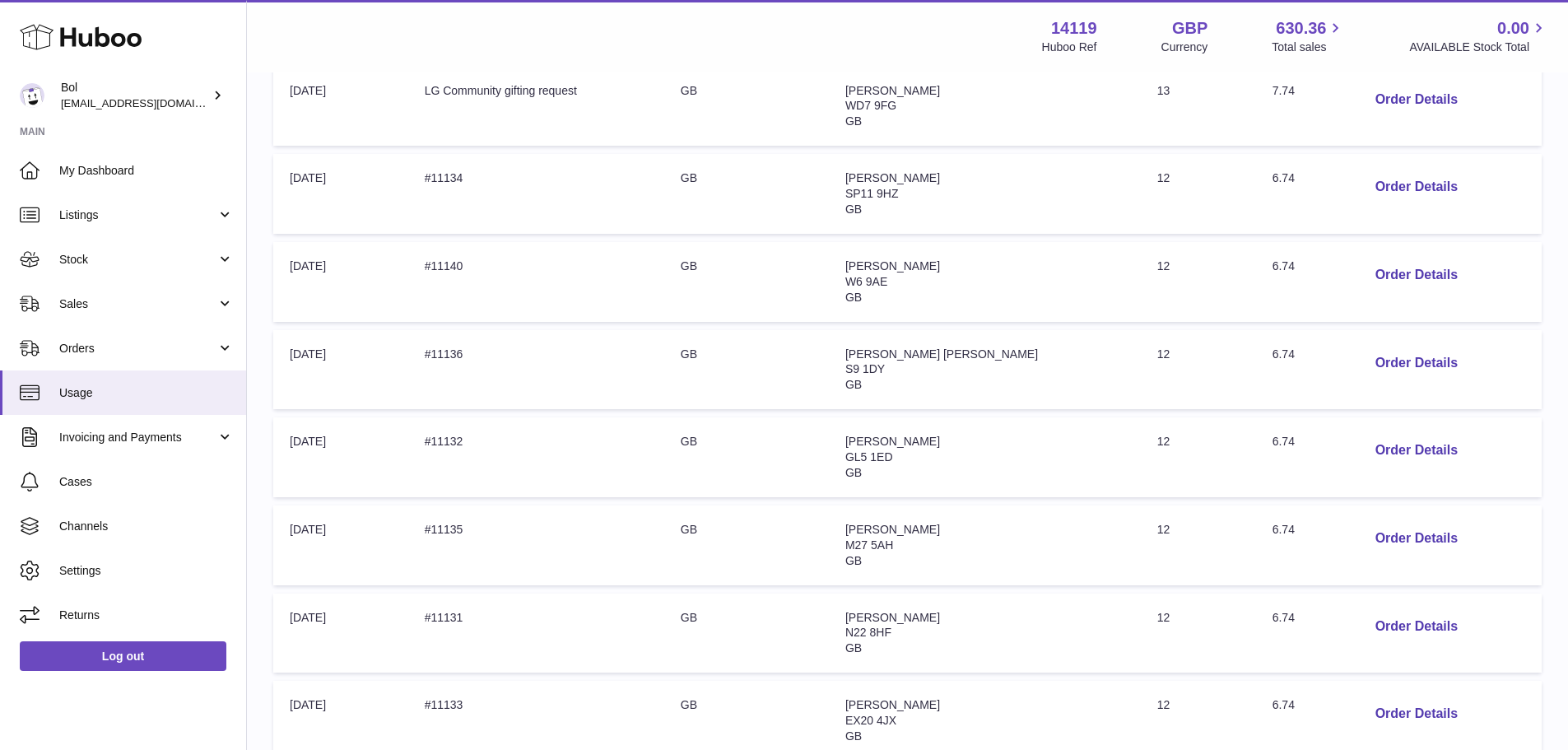
scroll to position [694, 0]
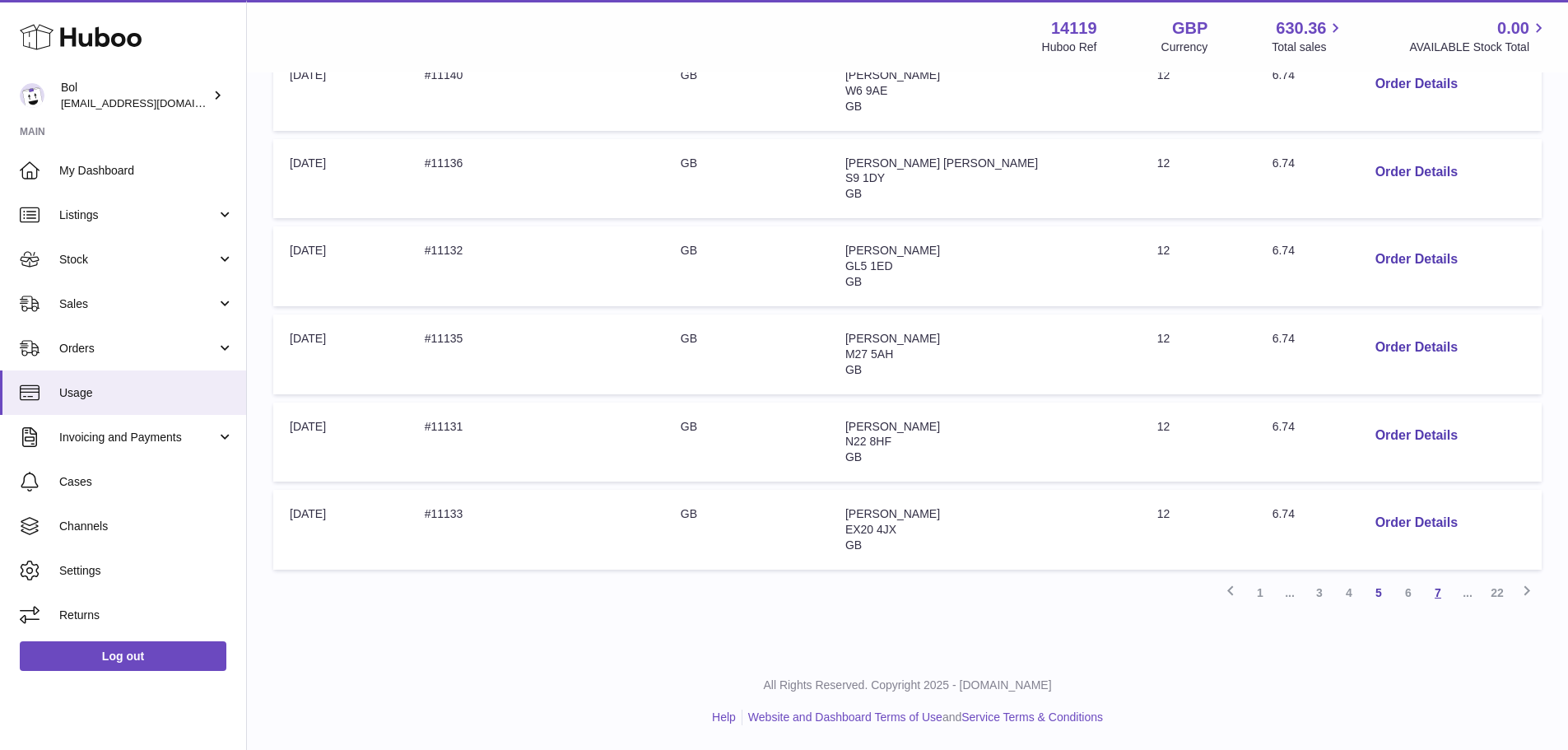
click at [1433, 585] on link "7" at bounding box center [1437, 592] width 29 height 29
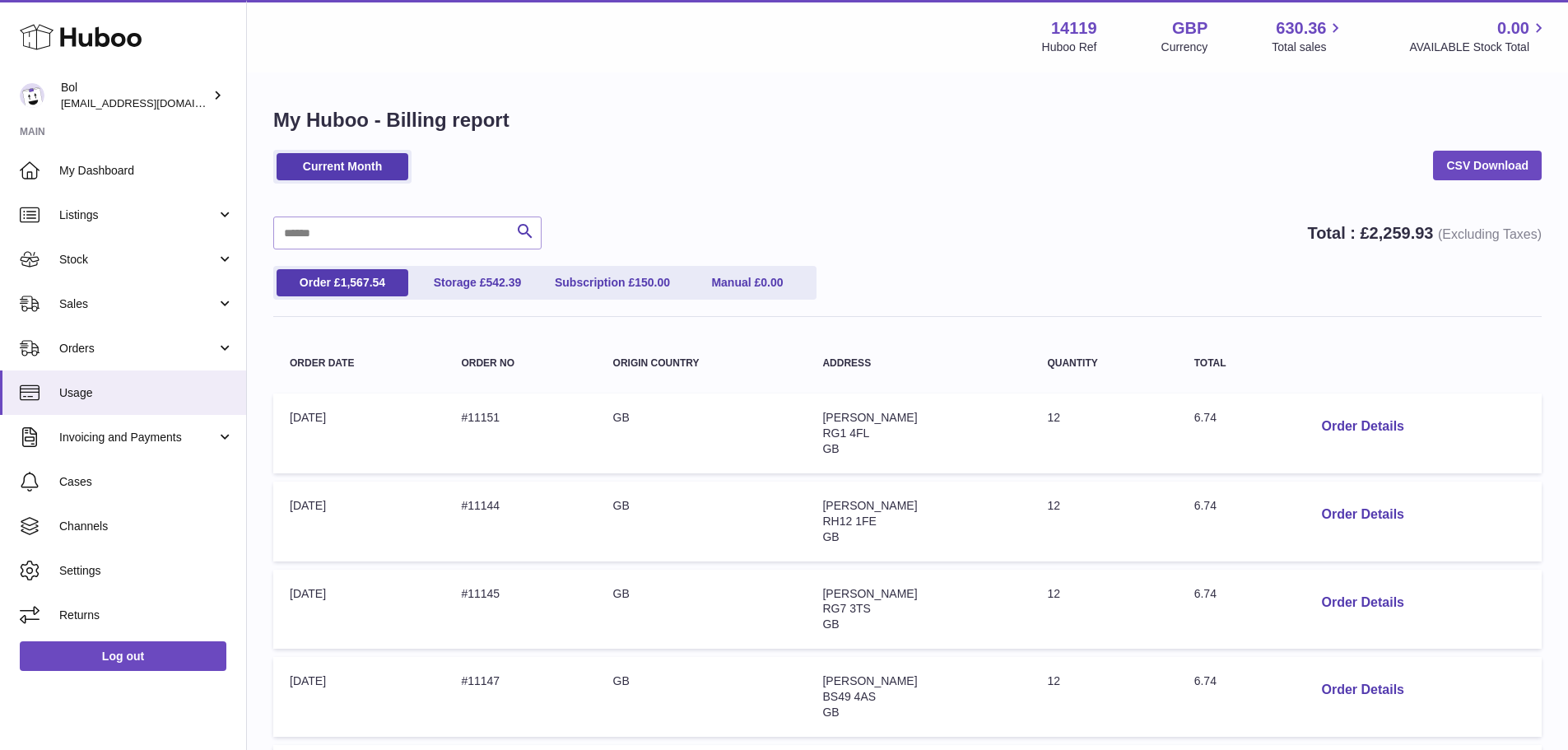
drag, startPoint x: 104, startPoint y: 353, endPoint x: 103, endPoint y: 381, distance: 28.0
click at [104, 353] on span "Orders" at bounding box center [138, 348] width 157 height 16
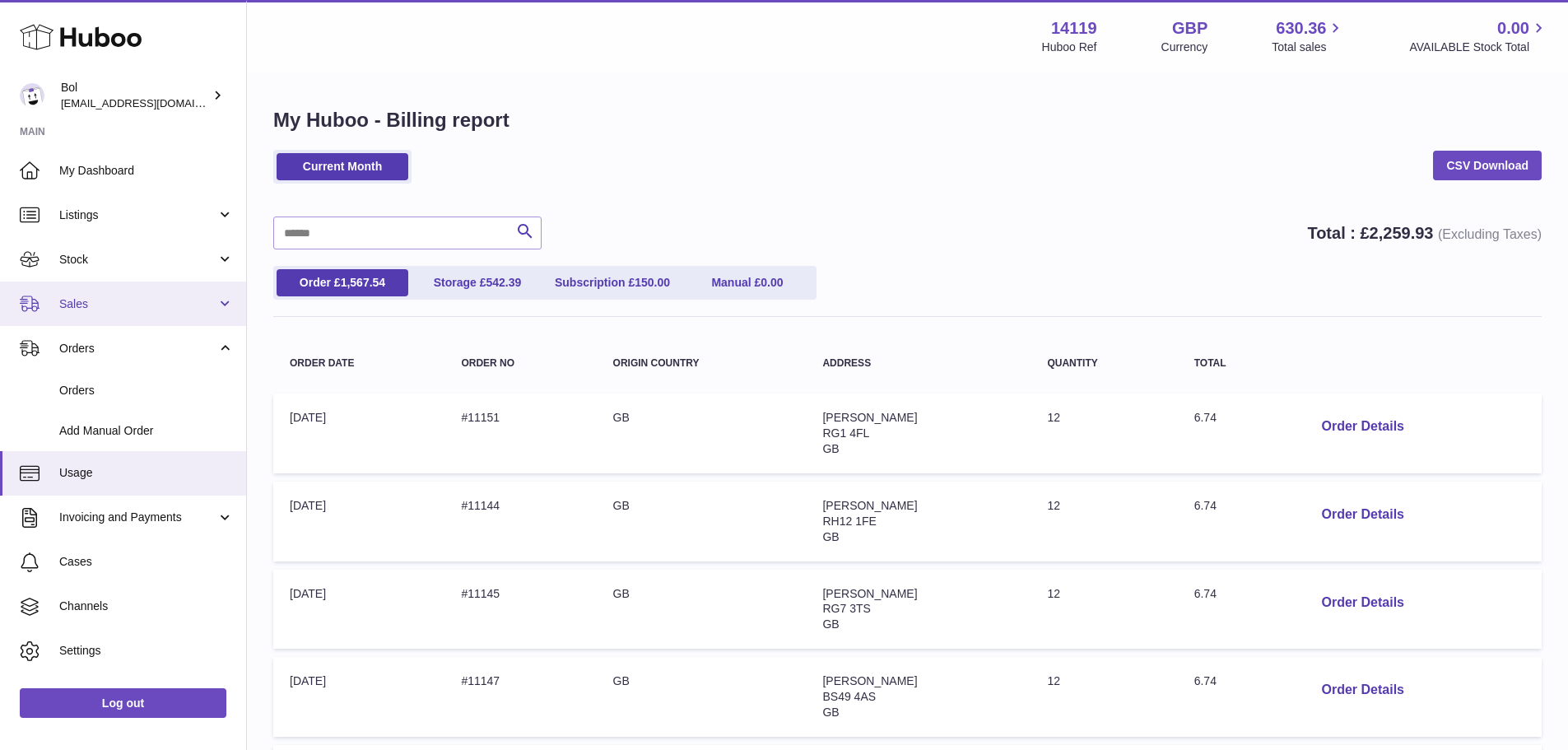
click at [96, 300] on span "Sales" at bounding box center [138, 304] width 157 height 16
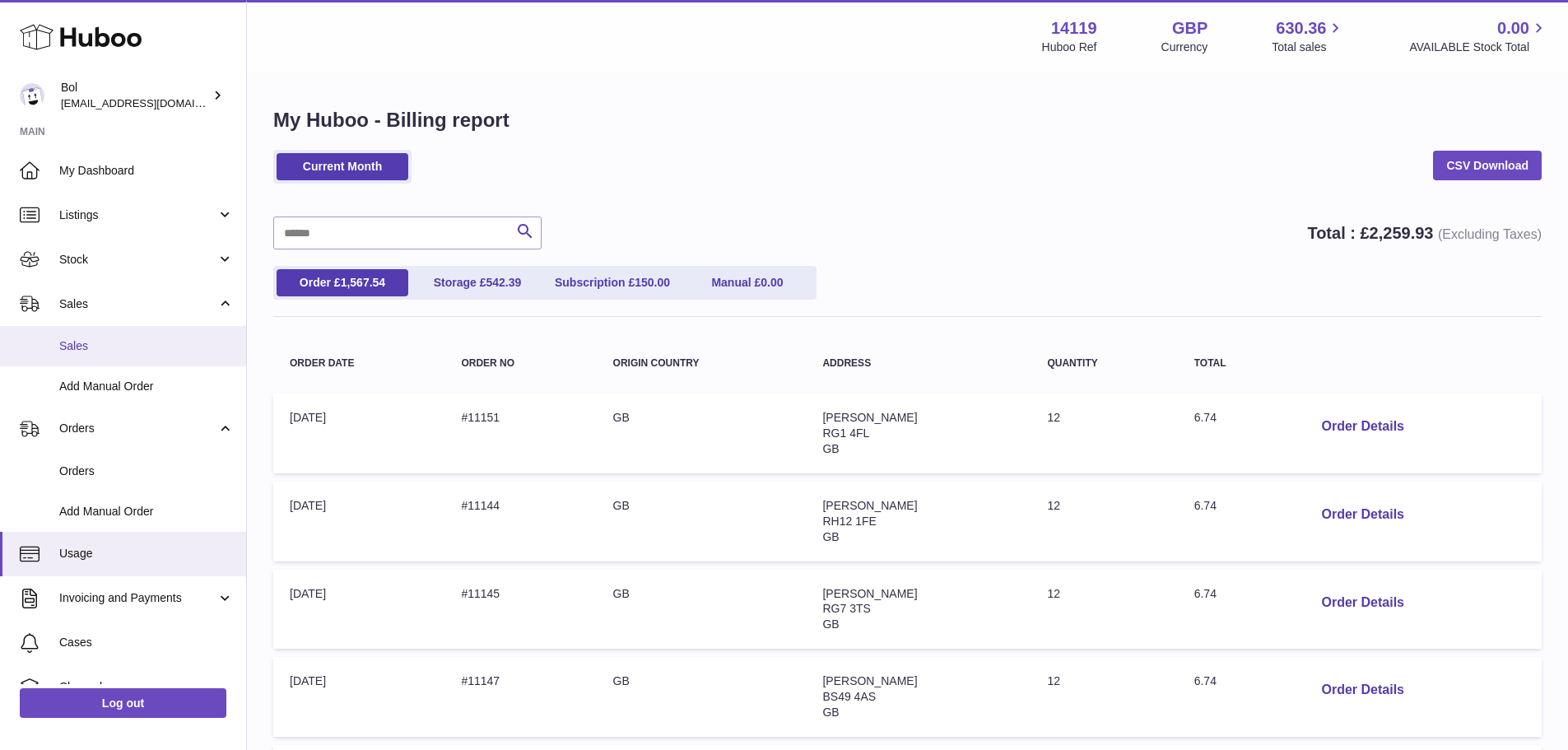
click at [92, 351] on span "Sales" at bounding box center [147, 346] width 175 height 16
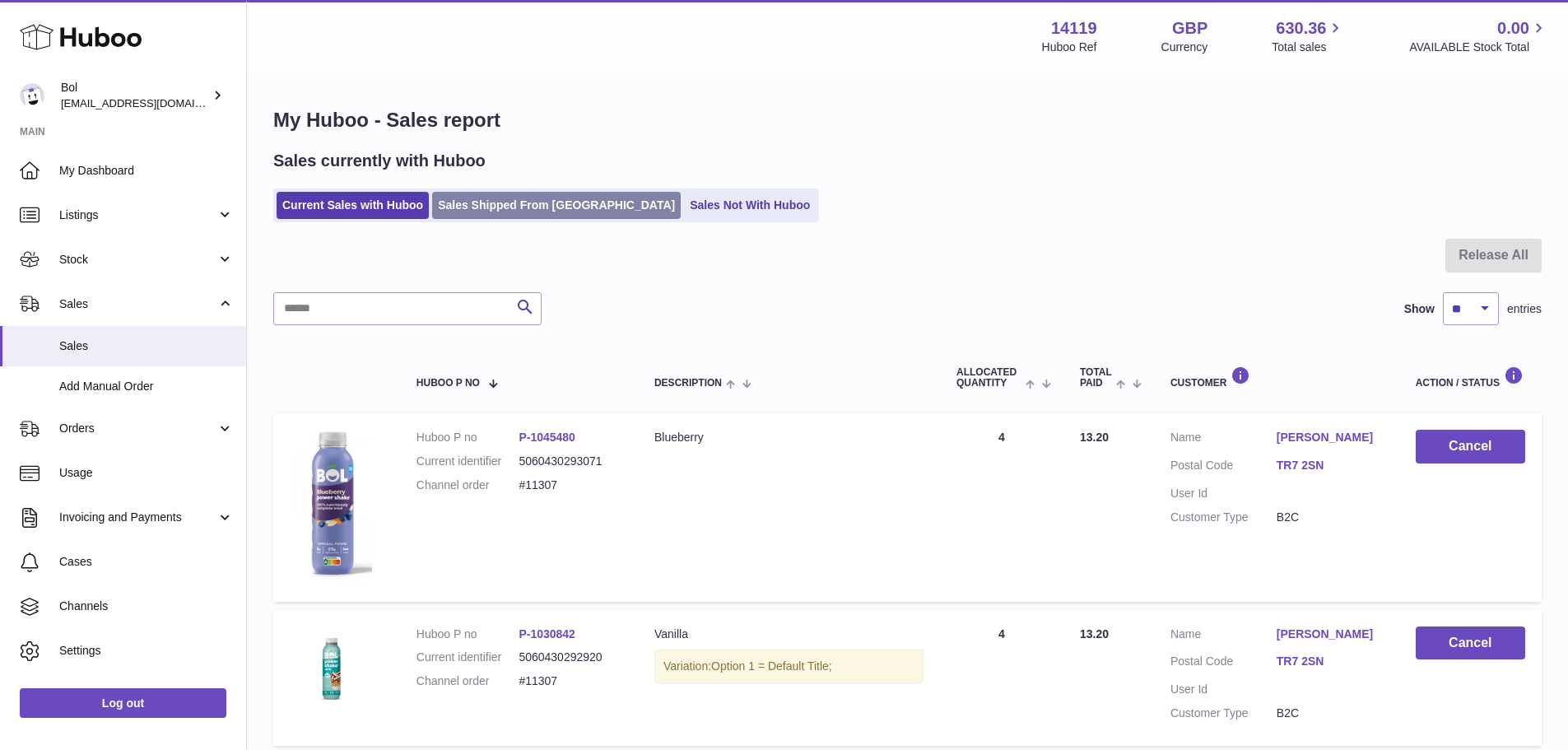
click at [512, 219] on link "Sales Shipped From [GEOGRAPHIC_DATA]" at bounding box center [556, 205] width 249 height 27
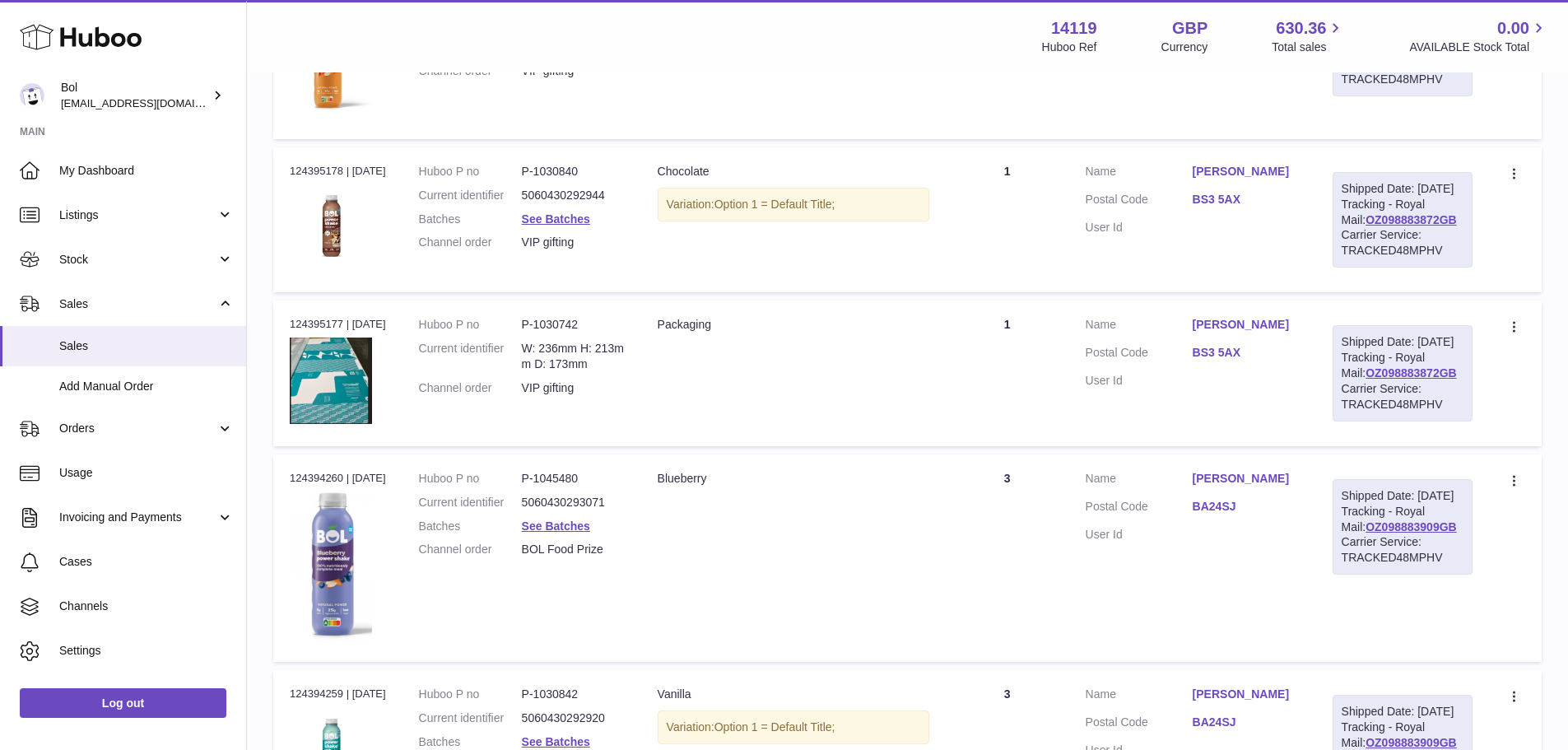
scroll to position [1445, 0]
